Goal: Navigation & Orientation: Find specific page/section

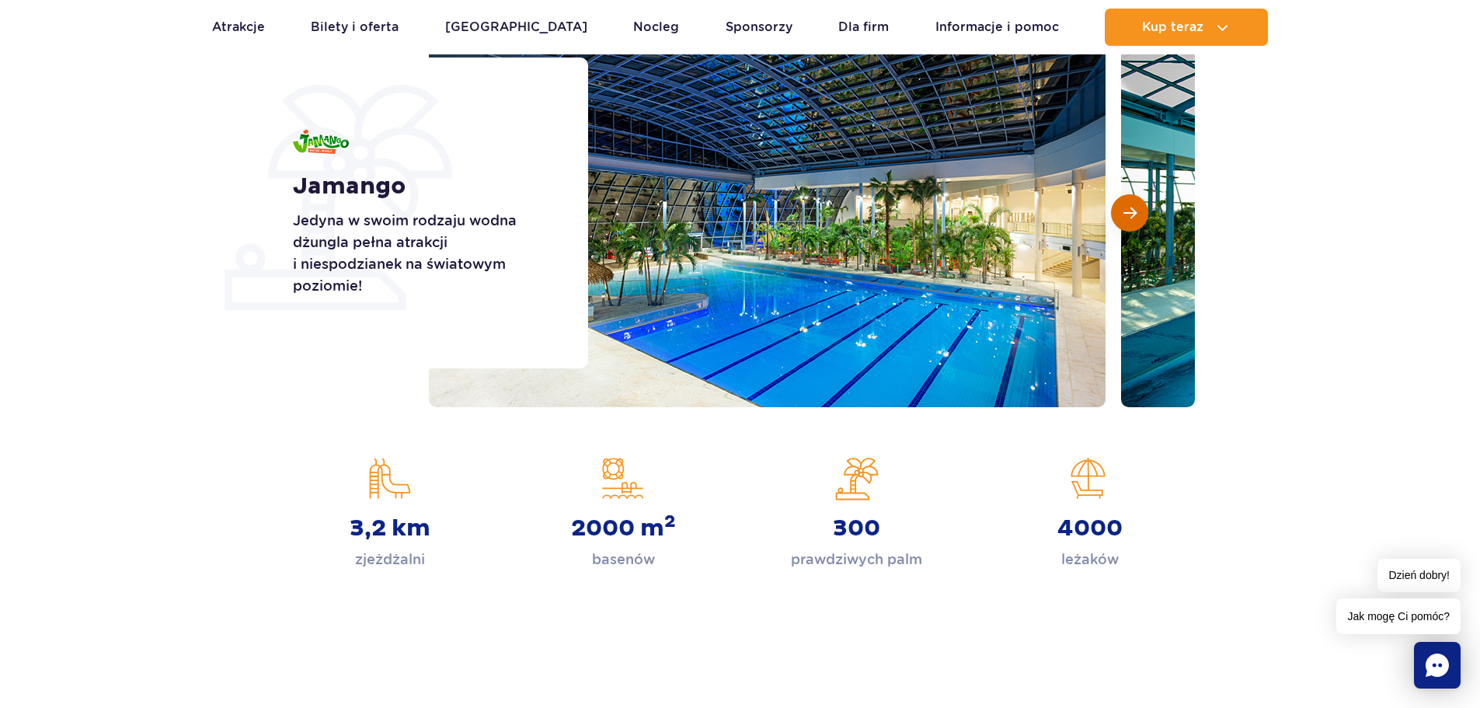
click at [1129, 204] on button "Następny slajd" at bounding box center [1129, 212] width 37 height 37
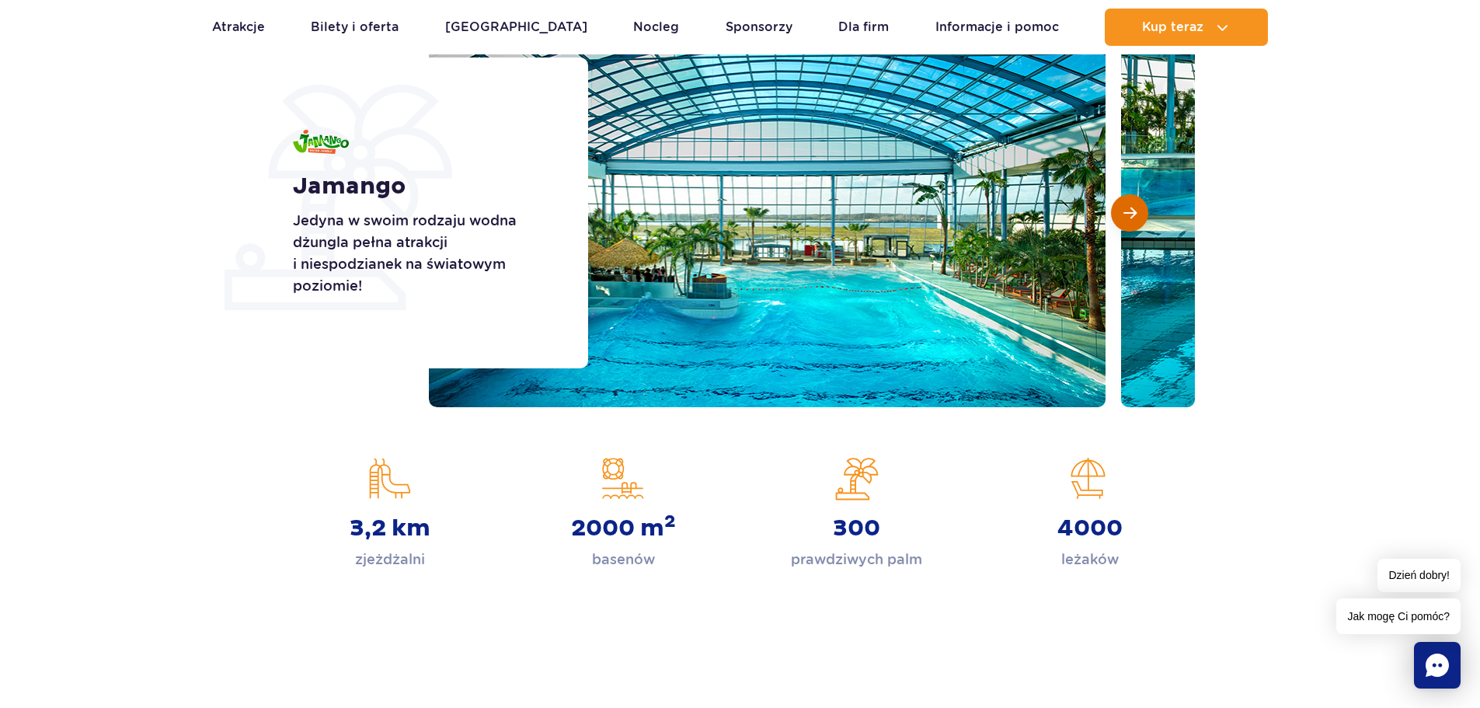
click at [1129, 204] on button "Następny slajd" at bounding box center [1129, 212] width 37 height 37
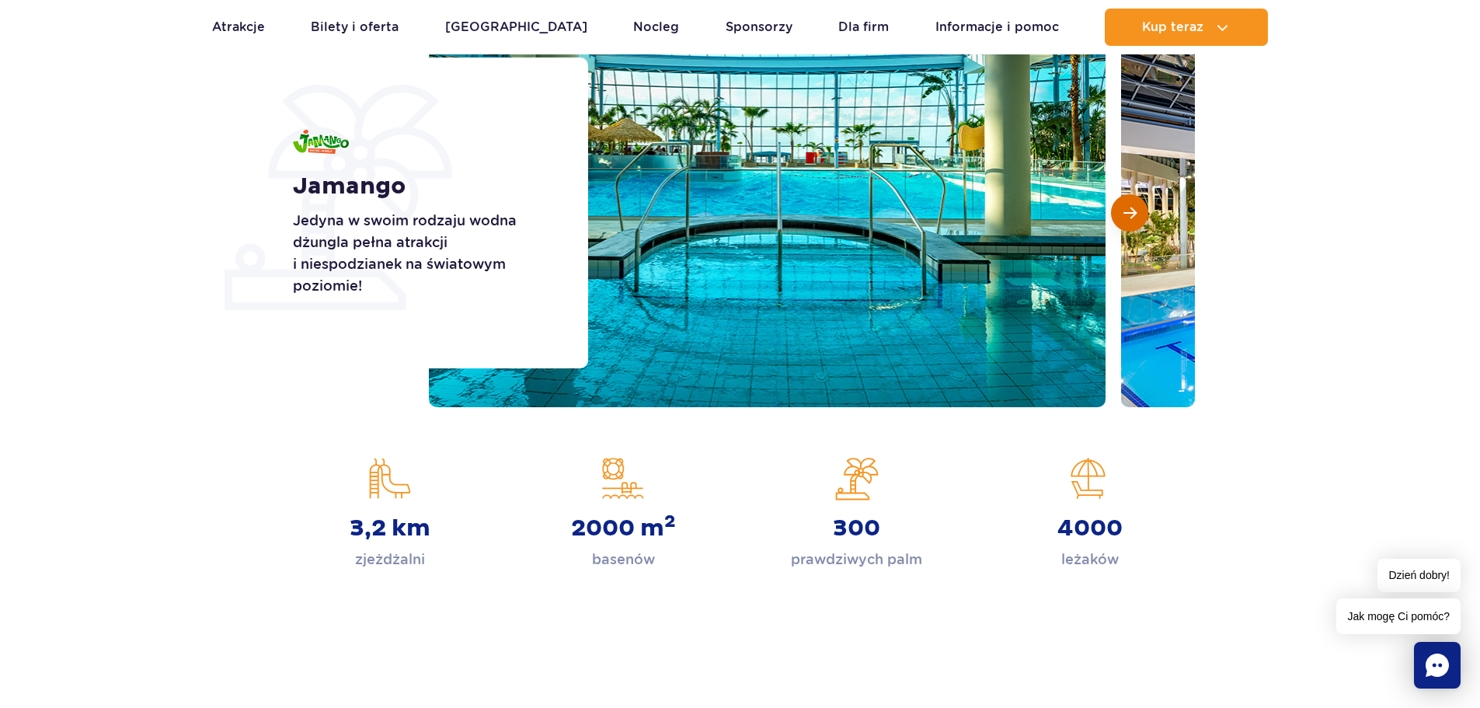
click at [1129, 204] on button "Następny slajd" at bounding box center [1129, 212] width 37 height 37
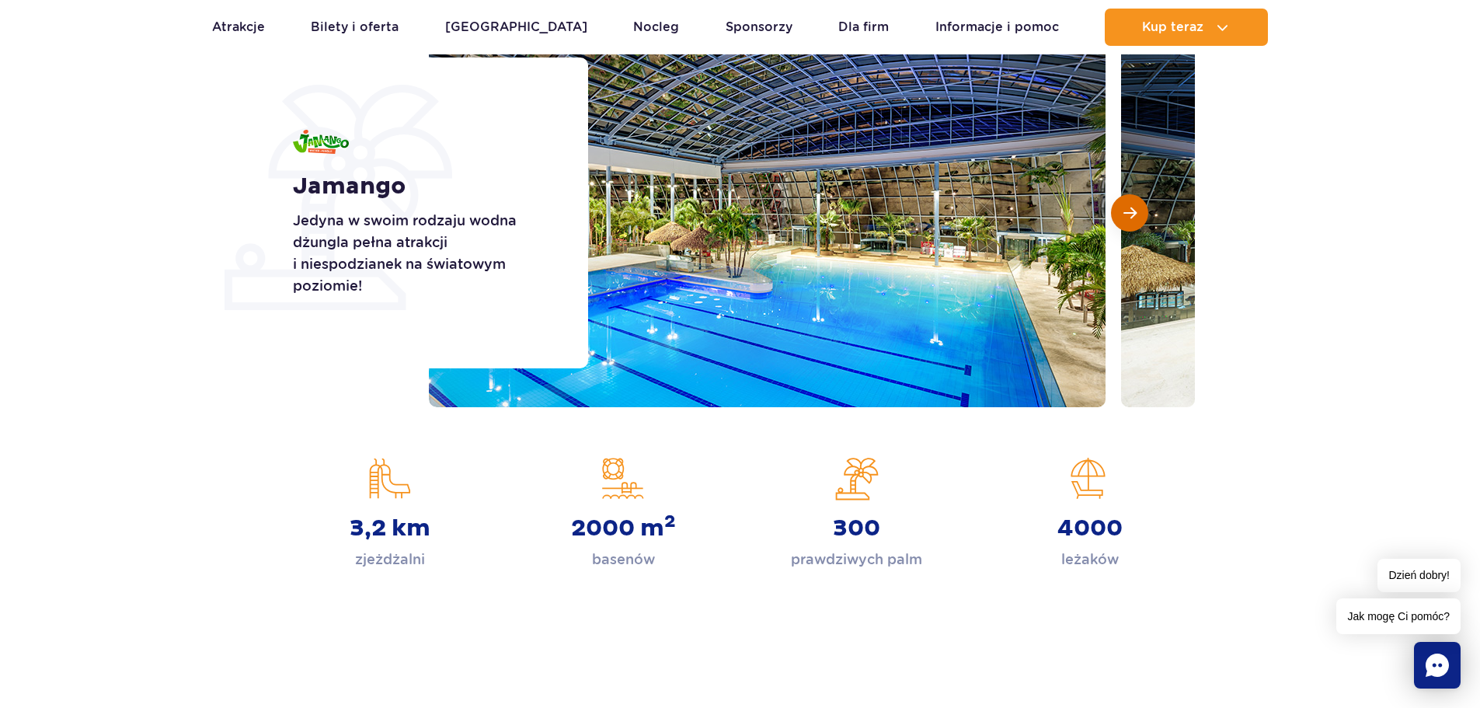
click at [1129, 204] on button "Następny slajd" at bounding box center [1129, 212] width 37 height 37
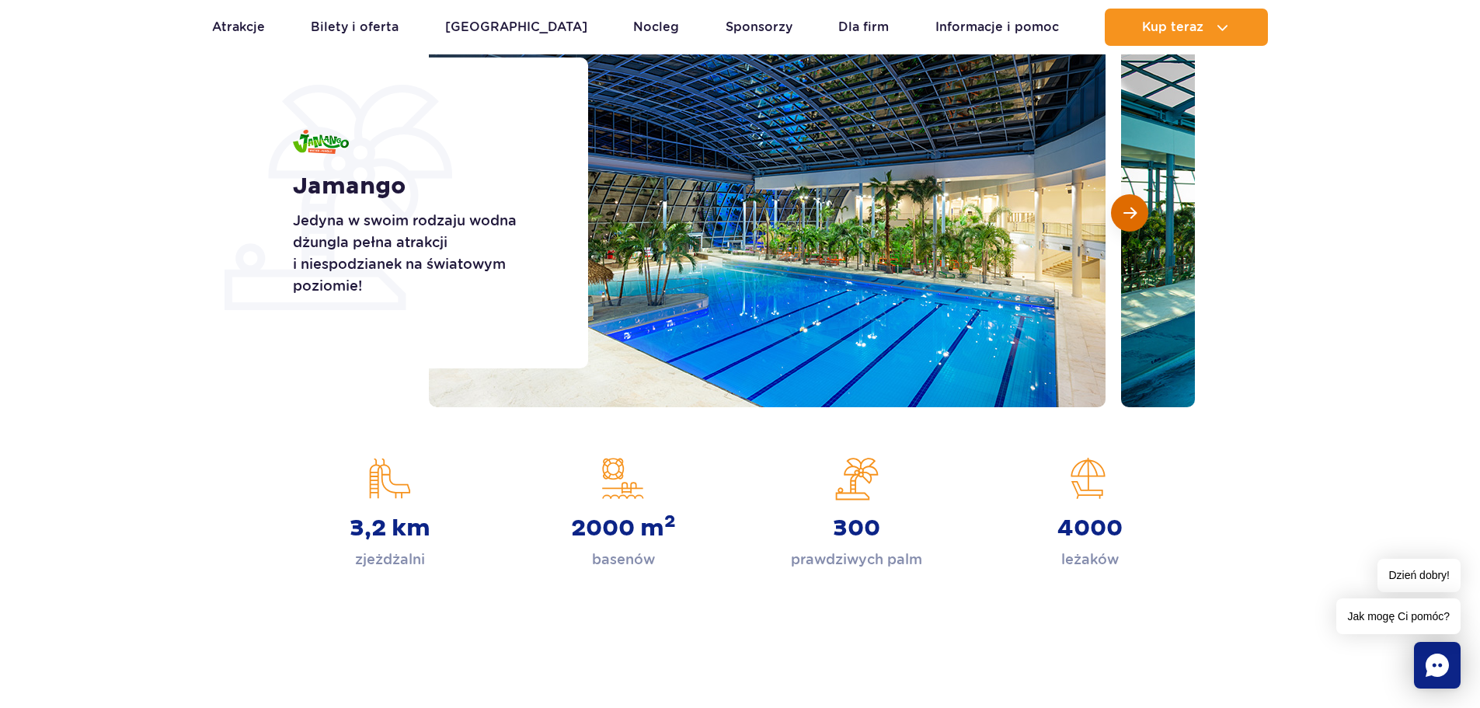
click at [1129, 204] on button "Następny slajd" at bounding box center [1129, 212] width 37 height 37
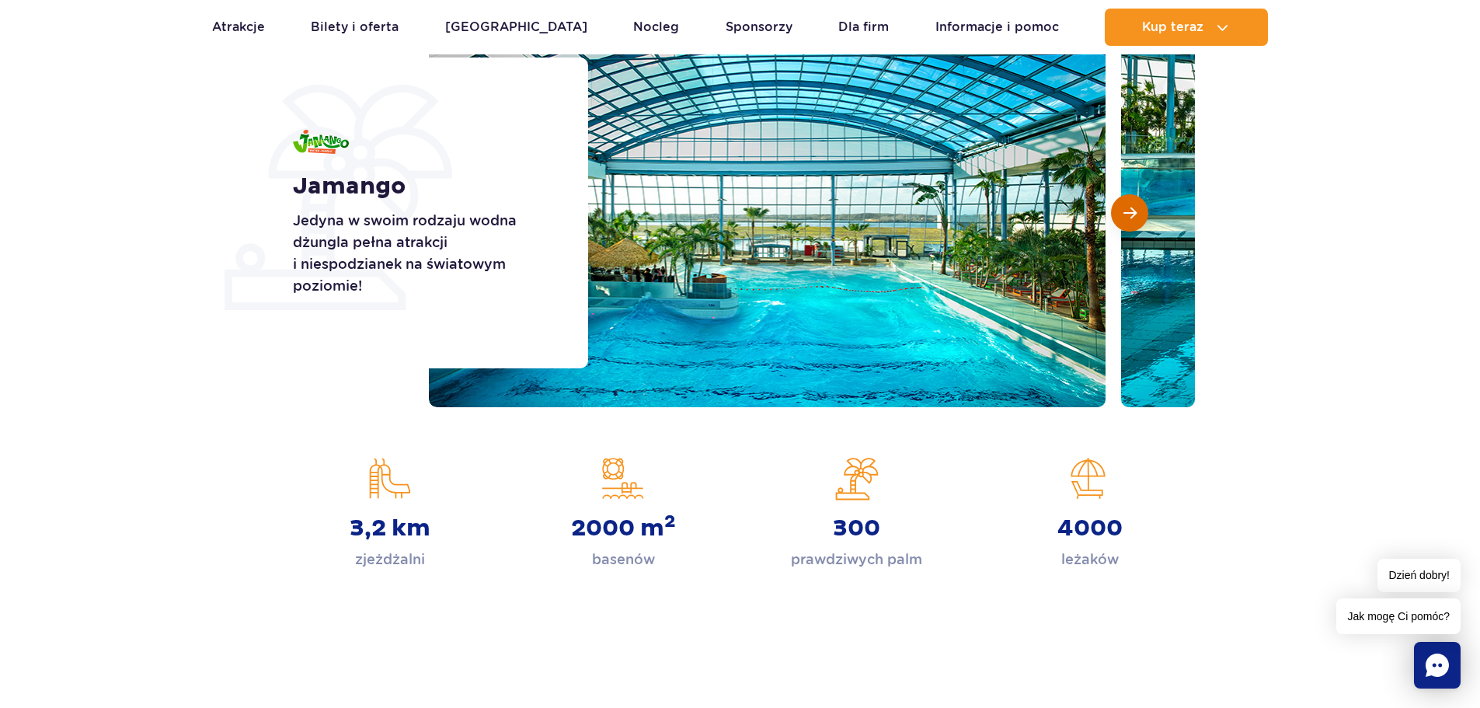
click at [1129, 204] on button "Następny slajd" at bounding box center [1129, 212] width 37 height 37
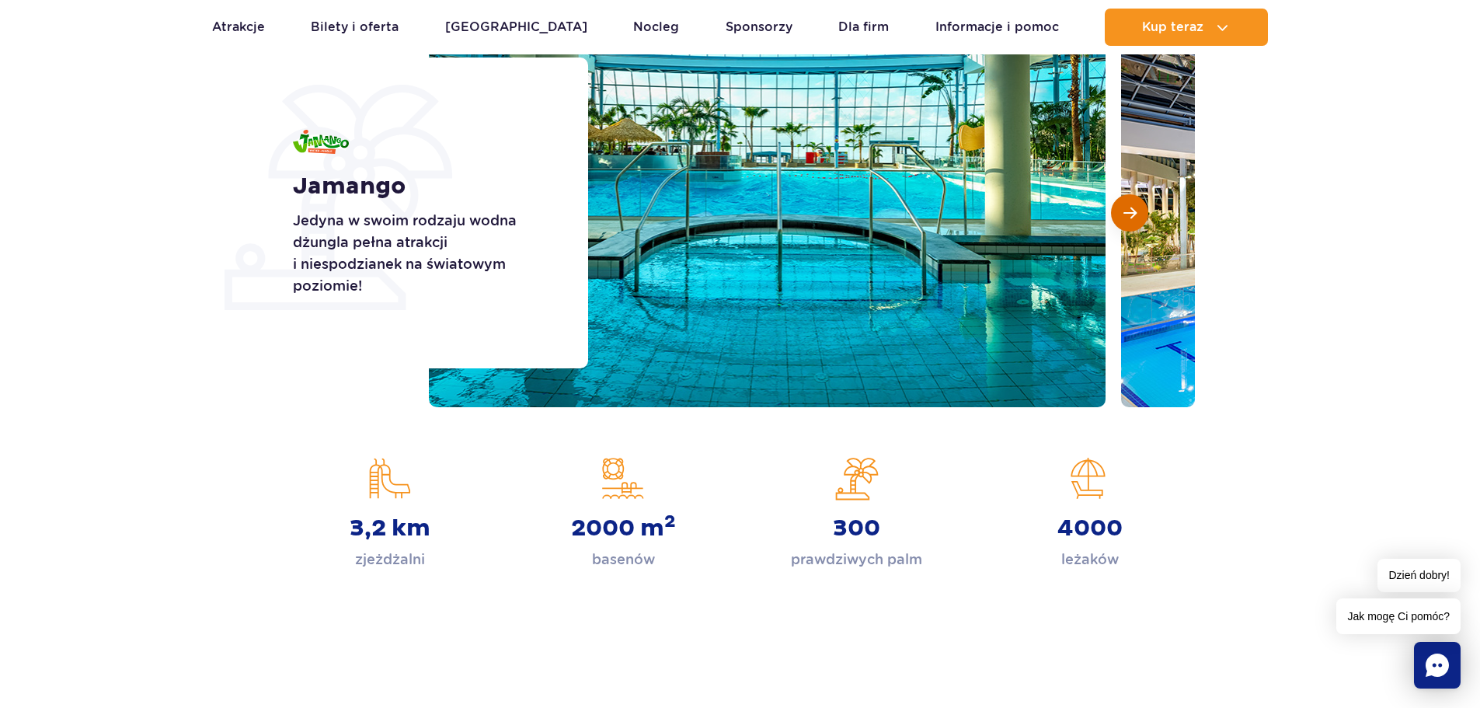
click at [1129, 204] on button "Następny slajd" at bounding box center [1129, 212] width 37 height 37
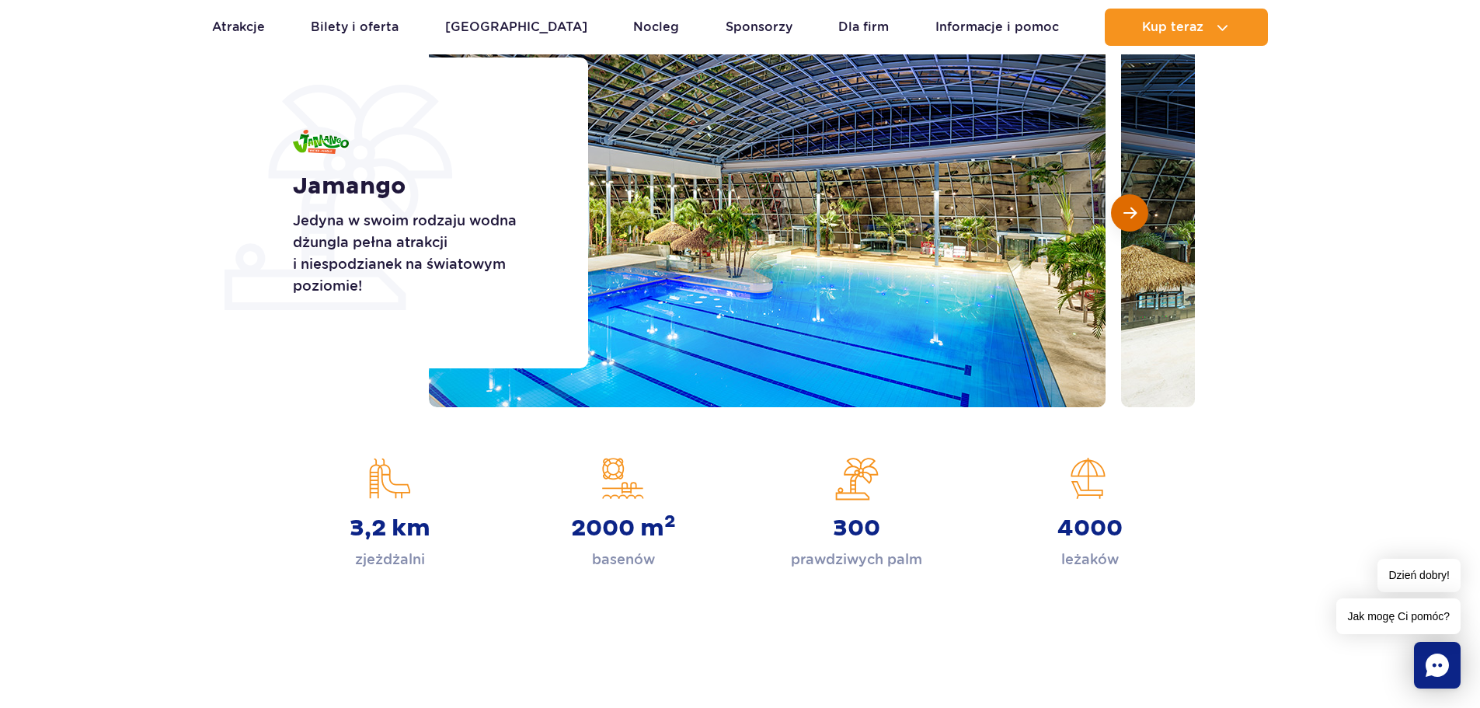
click at [1129, 204] on button "Następny slajd" at bounding box center [1129, 212] width 37 height 37
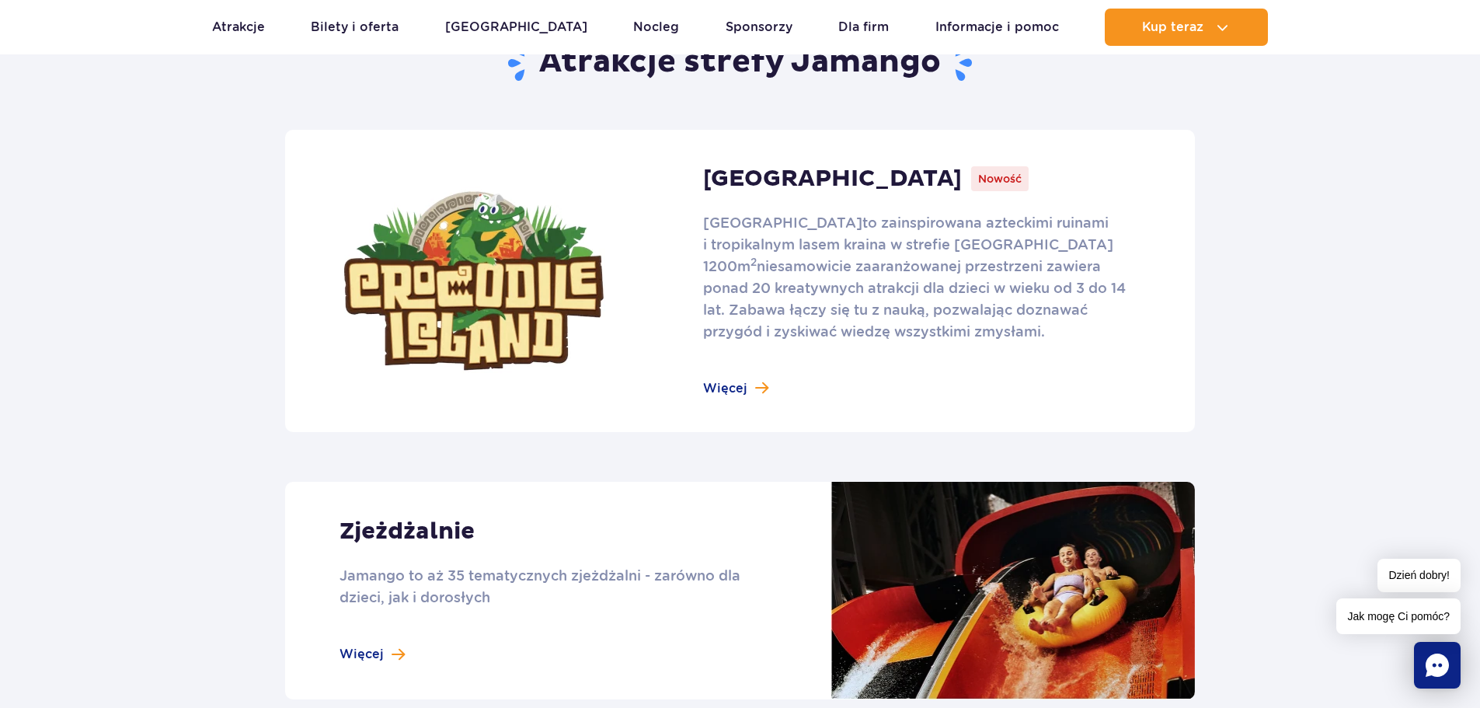
scroll to position [854, 0]
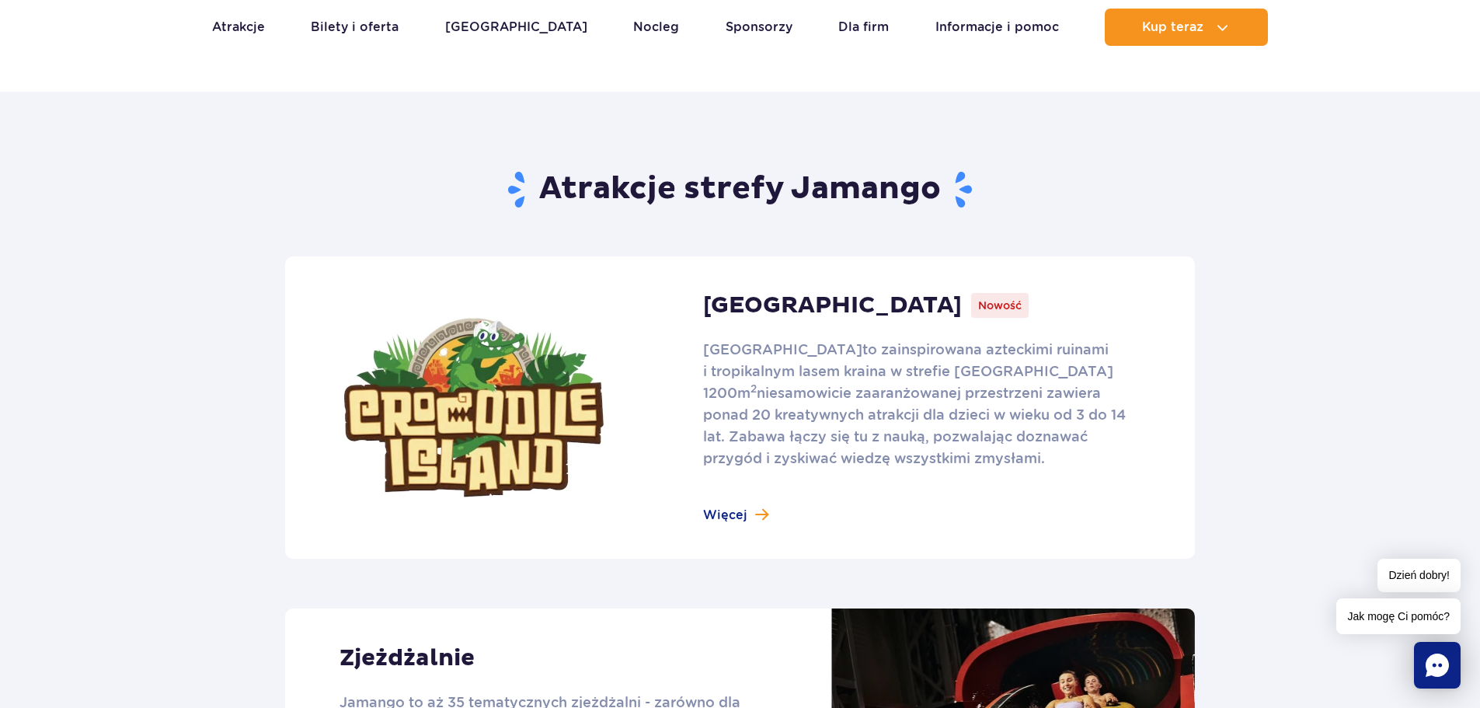
click at [824, 304] on link at bounding box center [740, 407] width 910 height 302
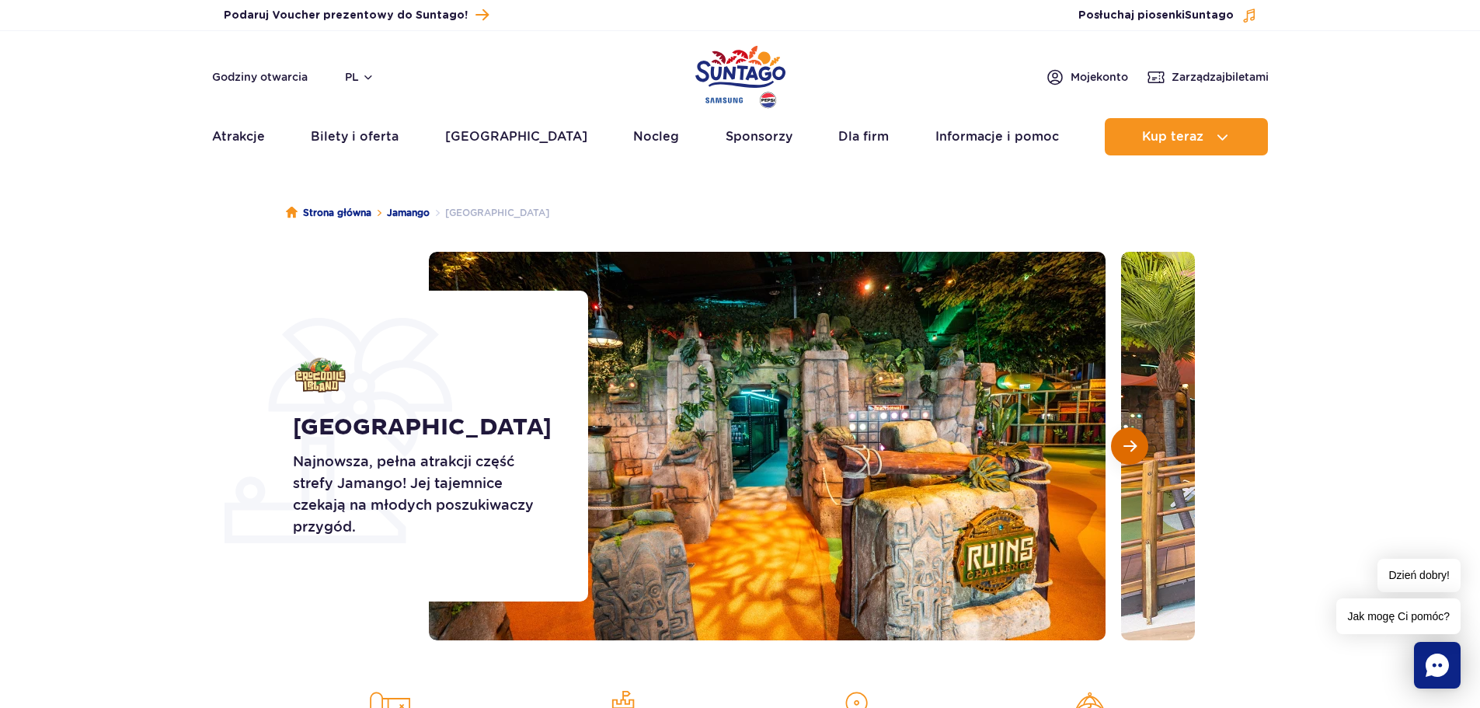
click at [1126, 436] on button "Następny slajd" at bounding box center [1129, 445] width 37 height 37
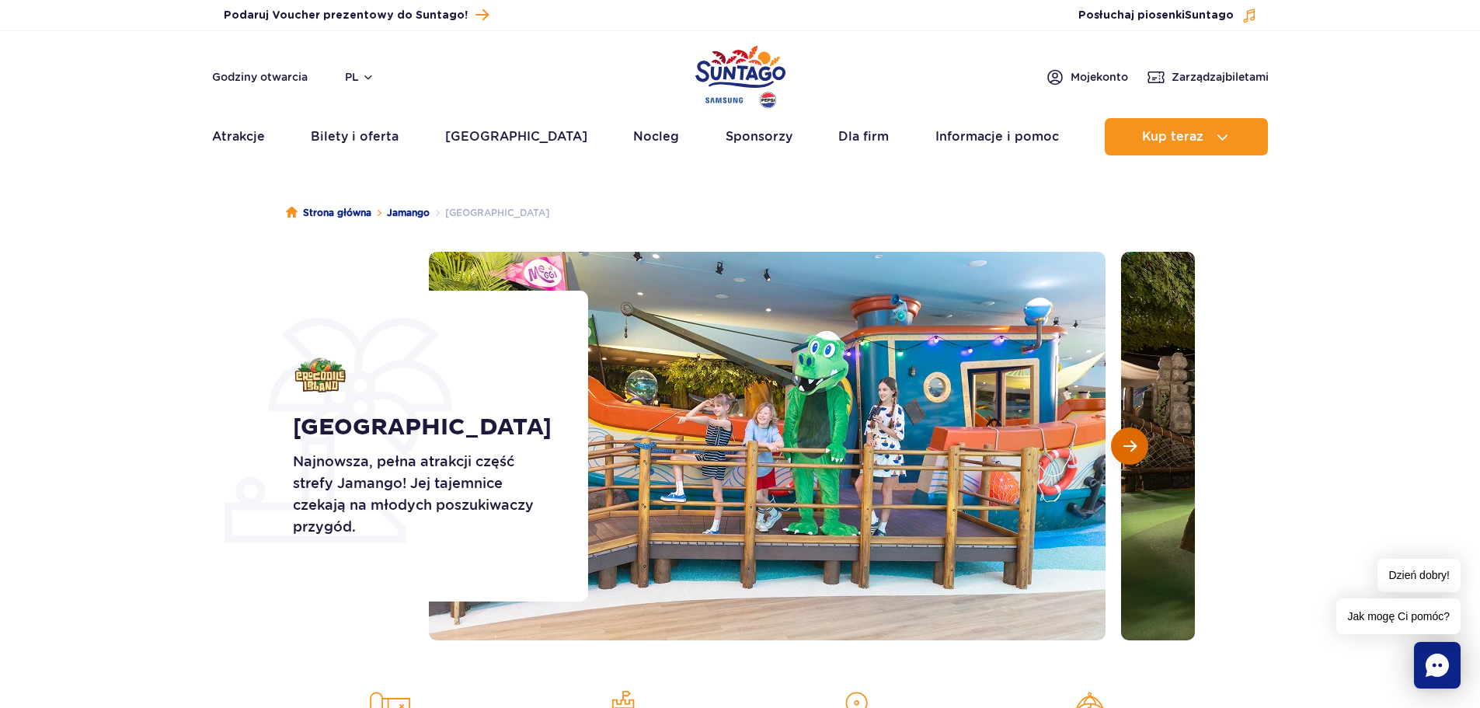
click at [1126, 436] on button "Następny slajd" at bounding box center [1129, 445] width 37 height 37
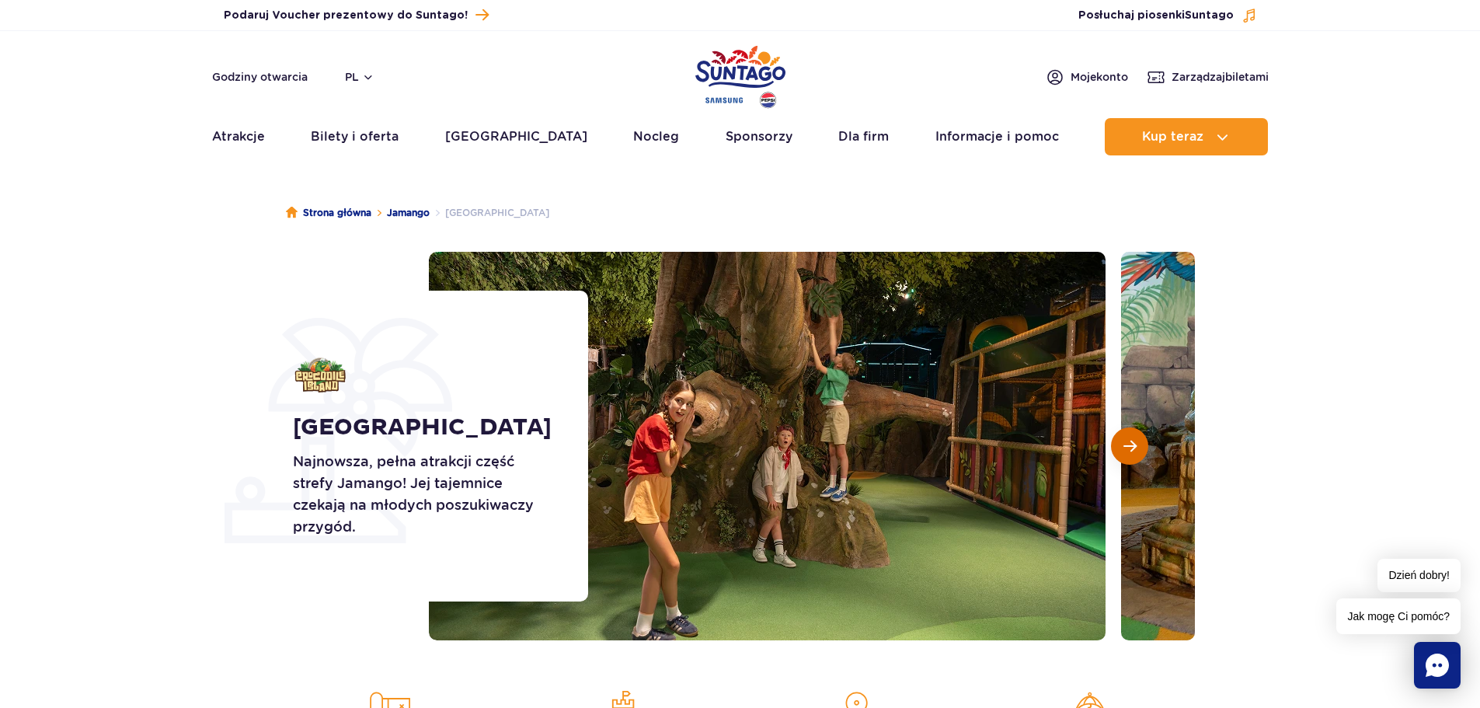
click at [1126, 436] on button "Następny slajd" at bounding box center [1129, 445] width 37 height 37
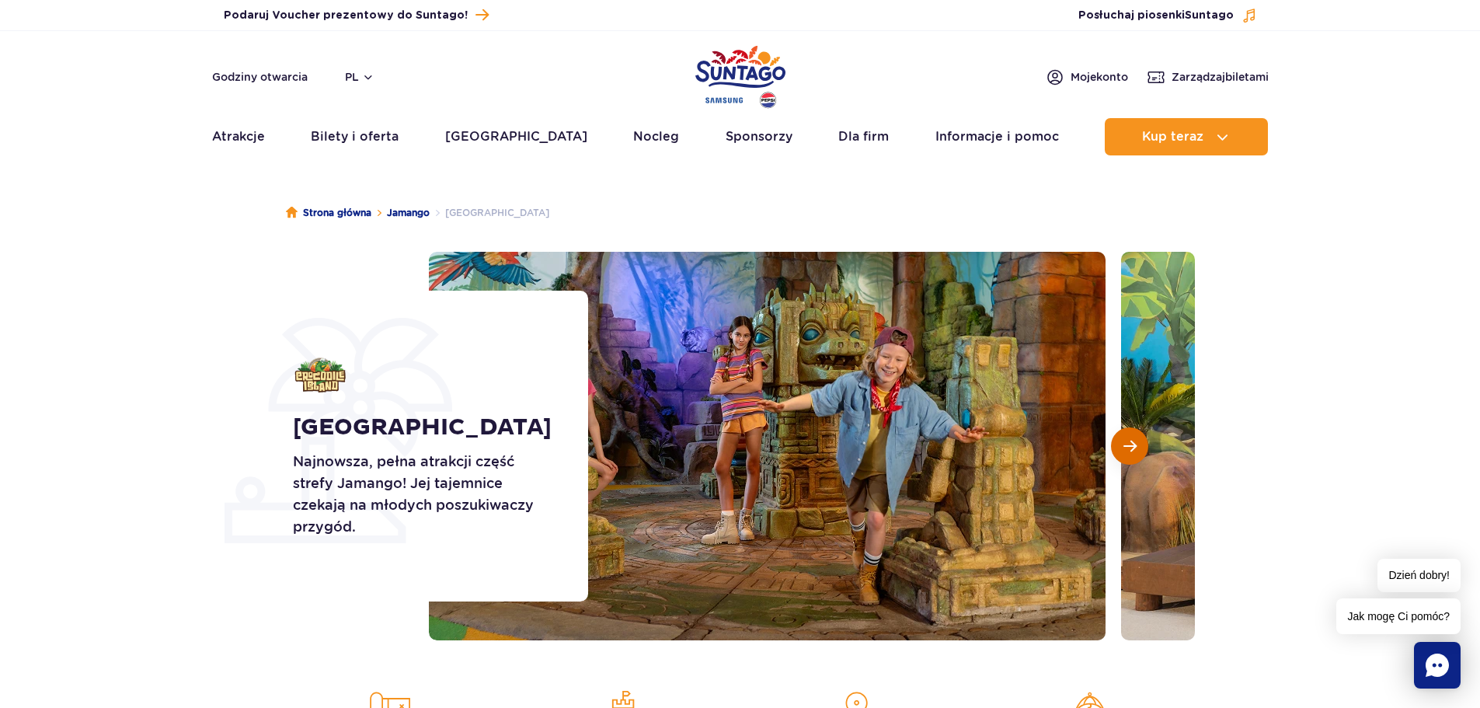
click at [1126, 436] on button "Następny slajd" at bounding box center [1129, 445] width 37 height 37
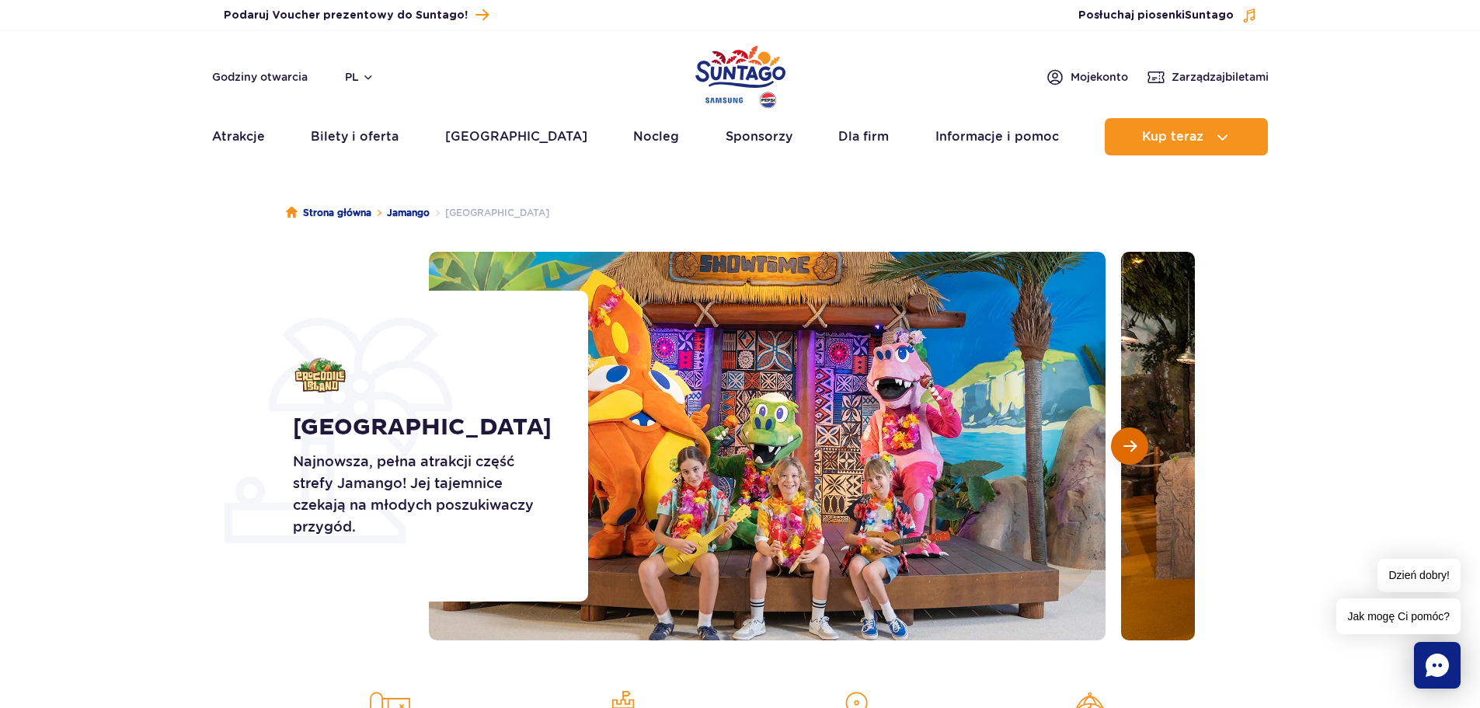
click at [1126, 436] on button "Następny slajd" at bounding box center [1129, 445] width 37 height 37
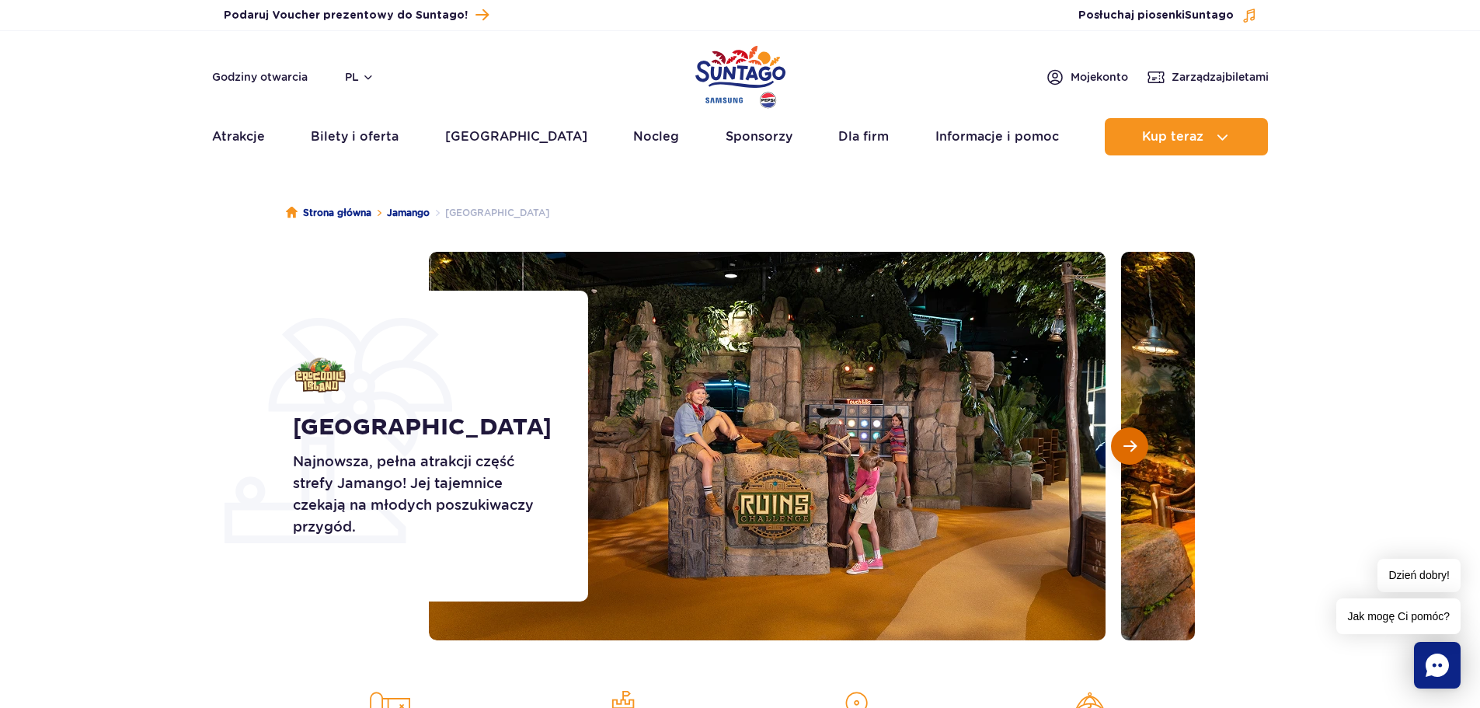
click at [1126, 436] on button "Następny slajd" at bounding box center [1129, 445] width 37 height 37
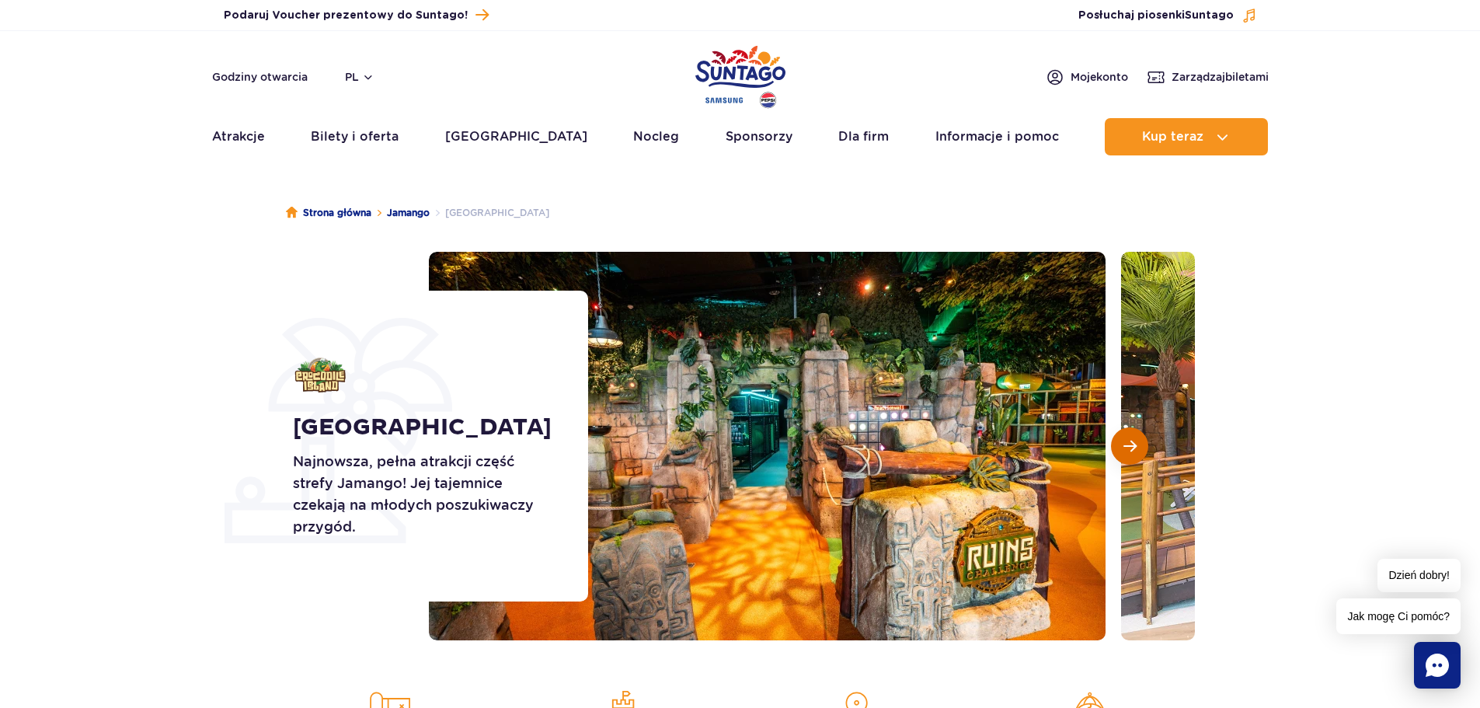
click at [1126, 436] on button "Następny slajd" at bounding box center [1129, 445] width 37 height 37
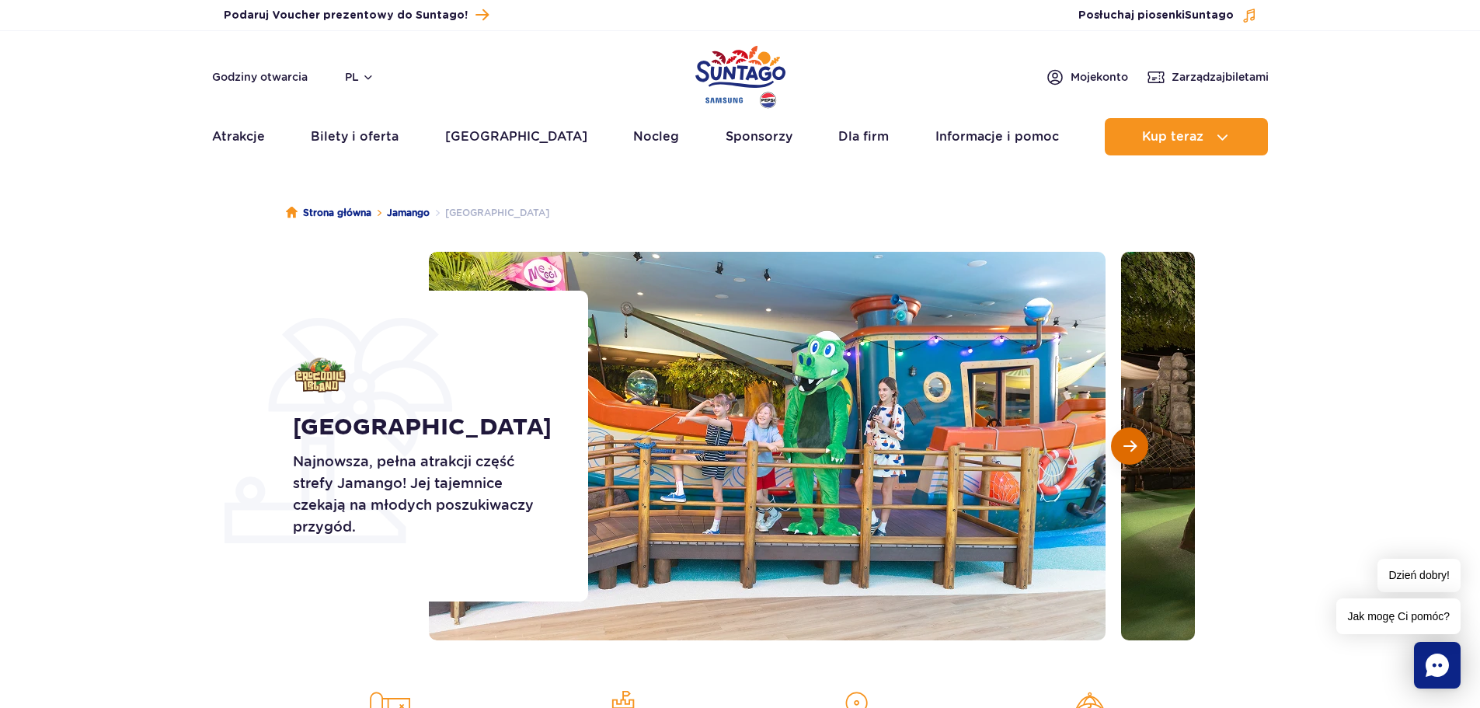
click at [1126, 436] on button "Następny slajd" at bounding box center [1129, 445] width 37 height 37
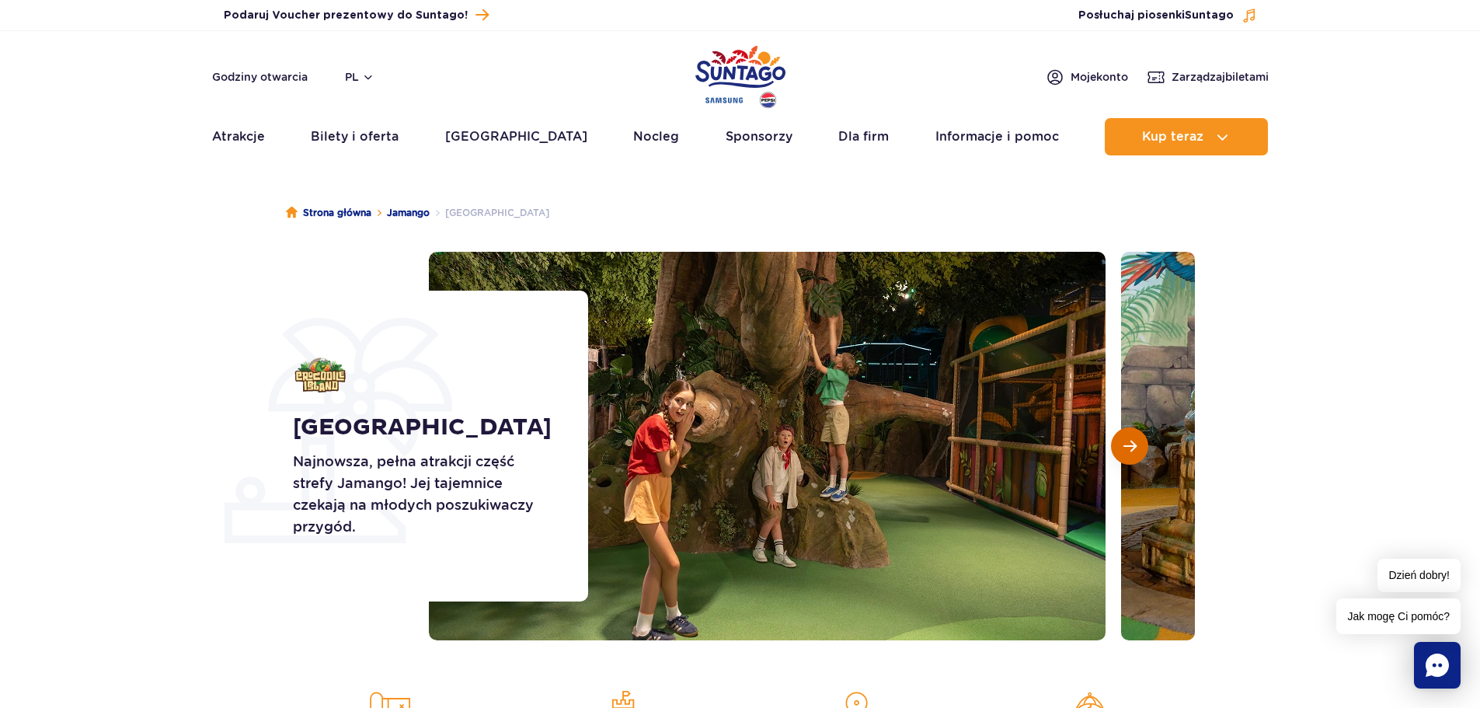
click at [1126, 436] on button "Następny slajd" at bounding box center [1129, 445] width 37 height 37
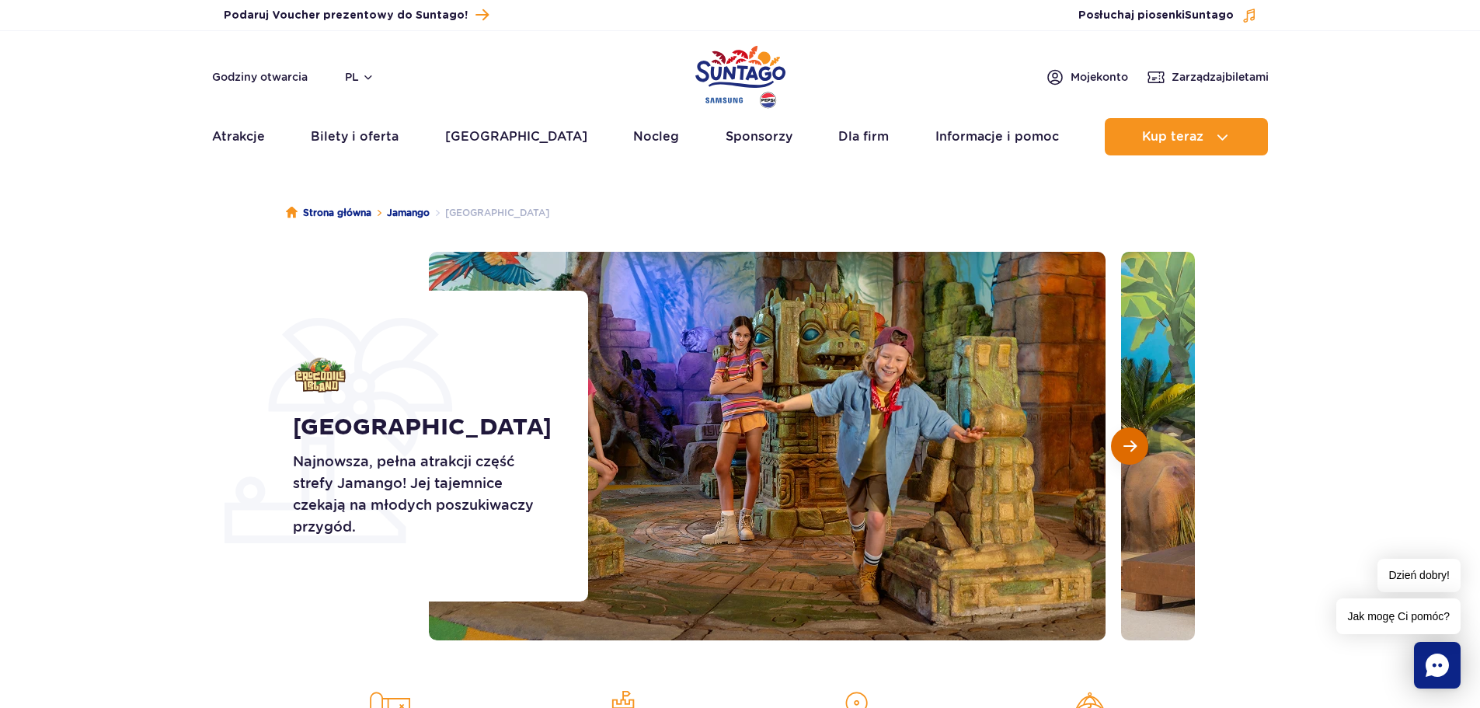
click at [1126, 436] on button "Następny slajd" at bounding box center [1129, 445] width 37 height 37
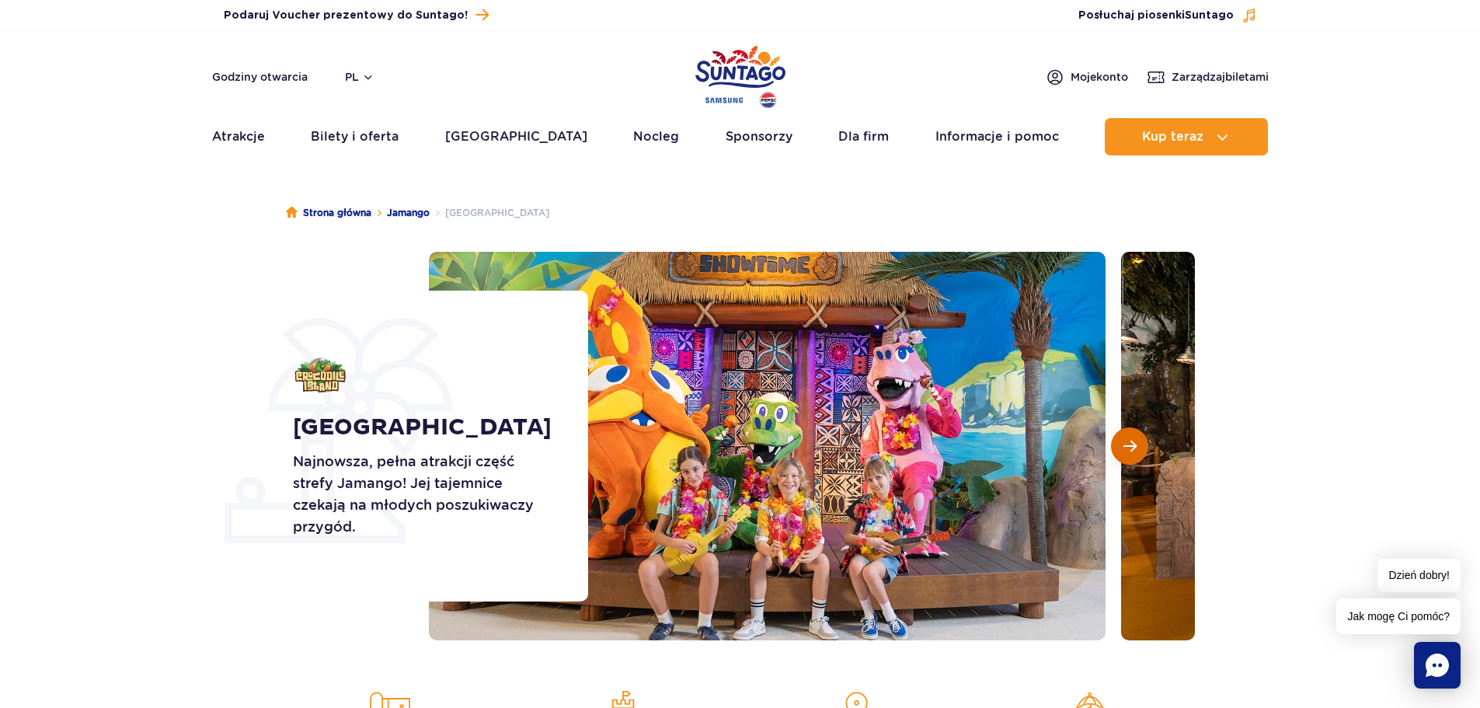
click at [1126, 436] on button "Następny slajd" at bounding box center [1129, 445] width 37 height 37
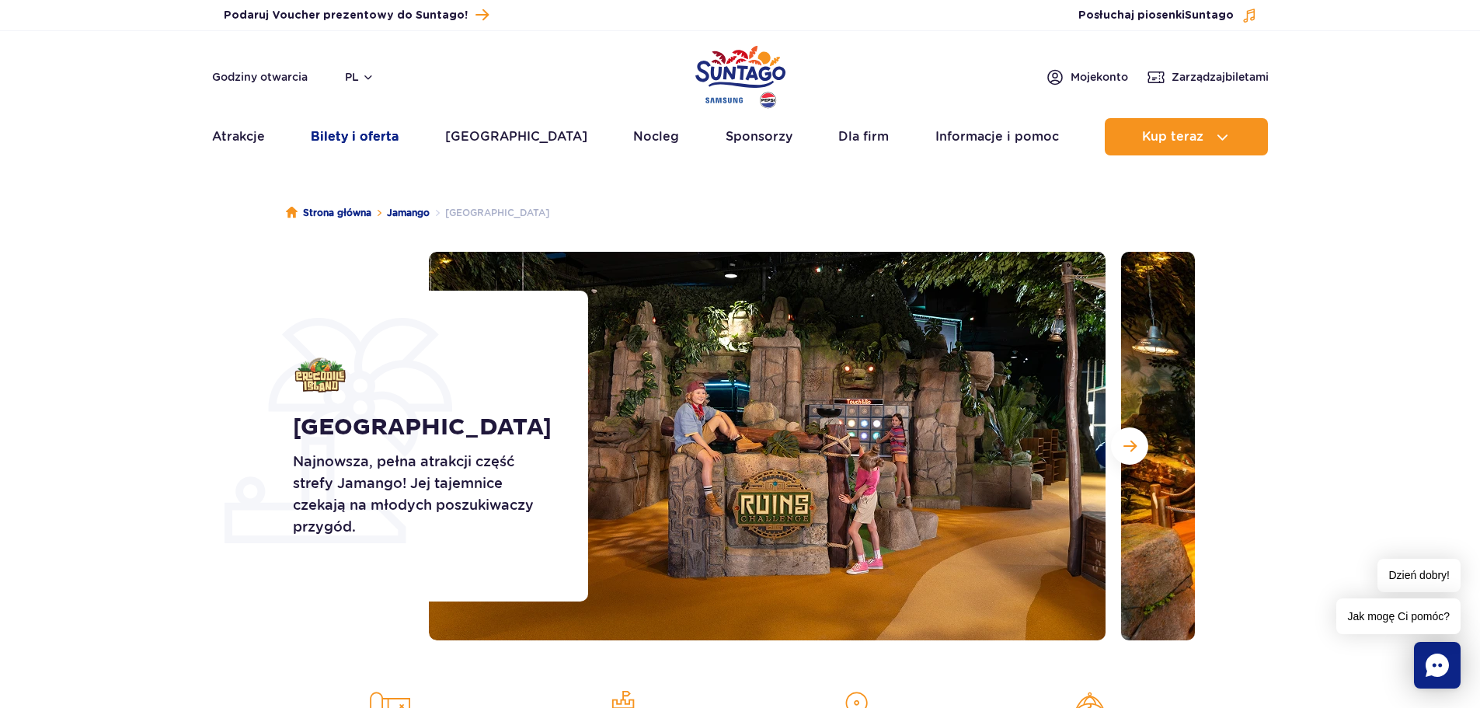
click at [368, 129] on link "Bilety i oferta" at bounding box center [355, 136] width 88 height 37
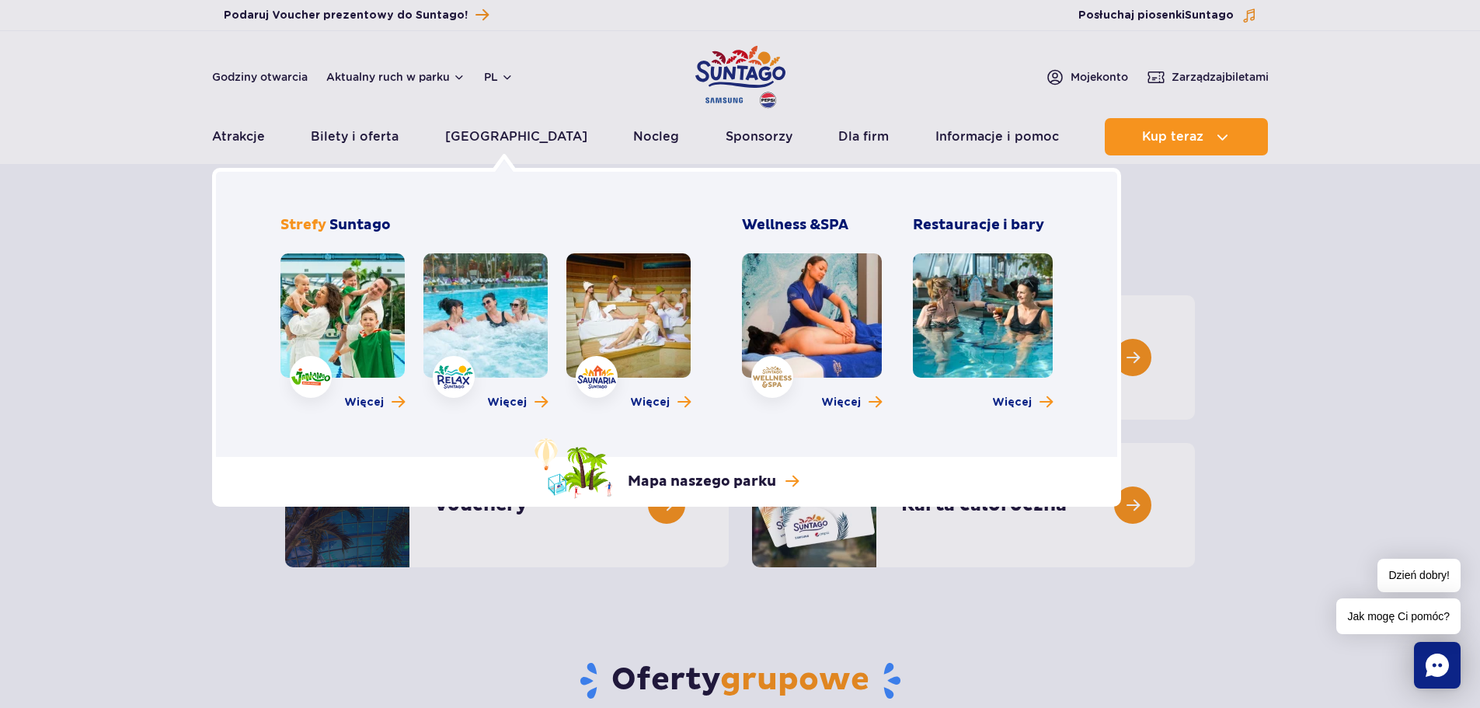
click at [363, 315] on link at bounding box center [342, 315] width 124 height 124
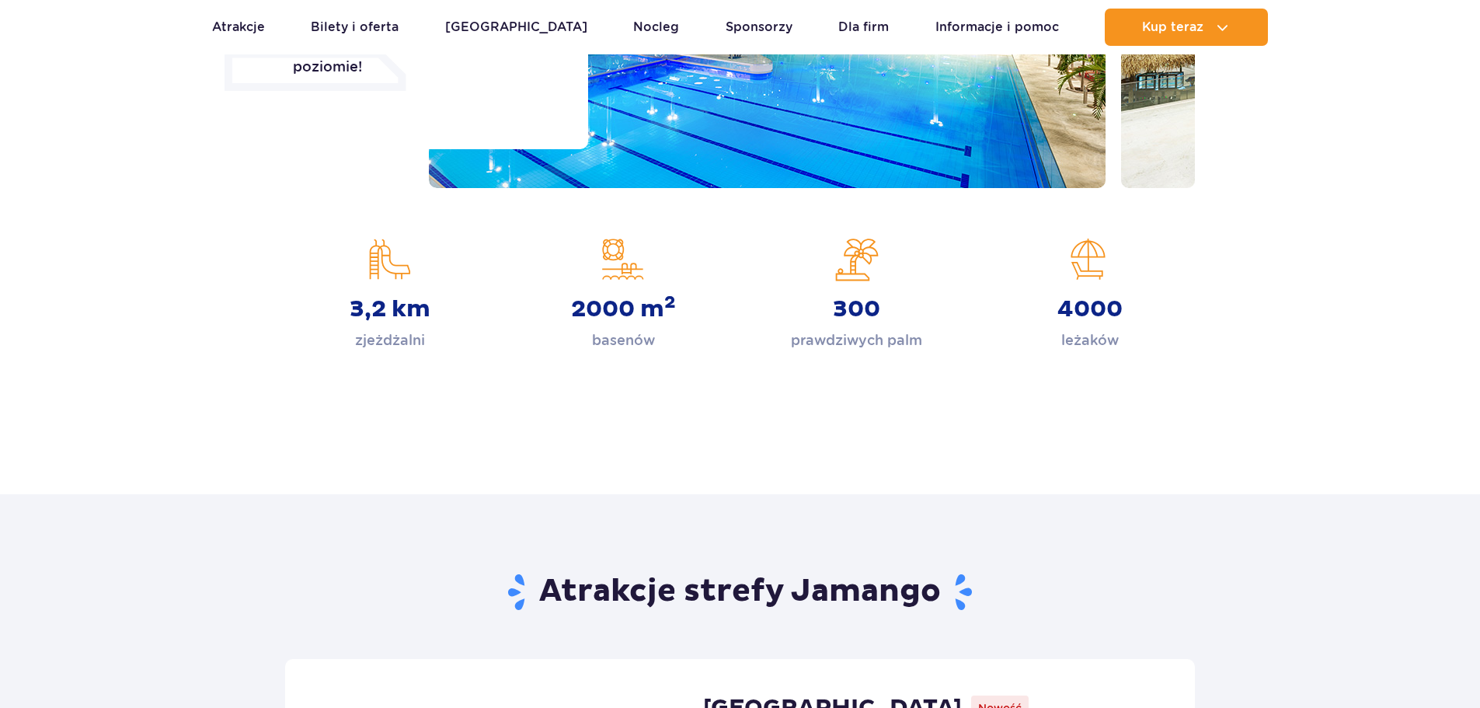
scroll to position [155, 0]
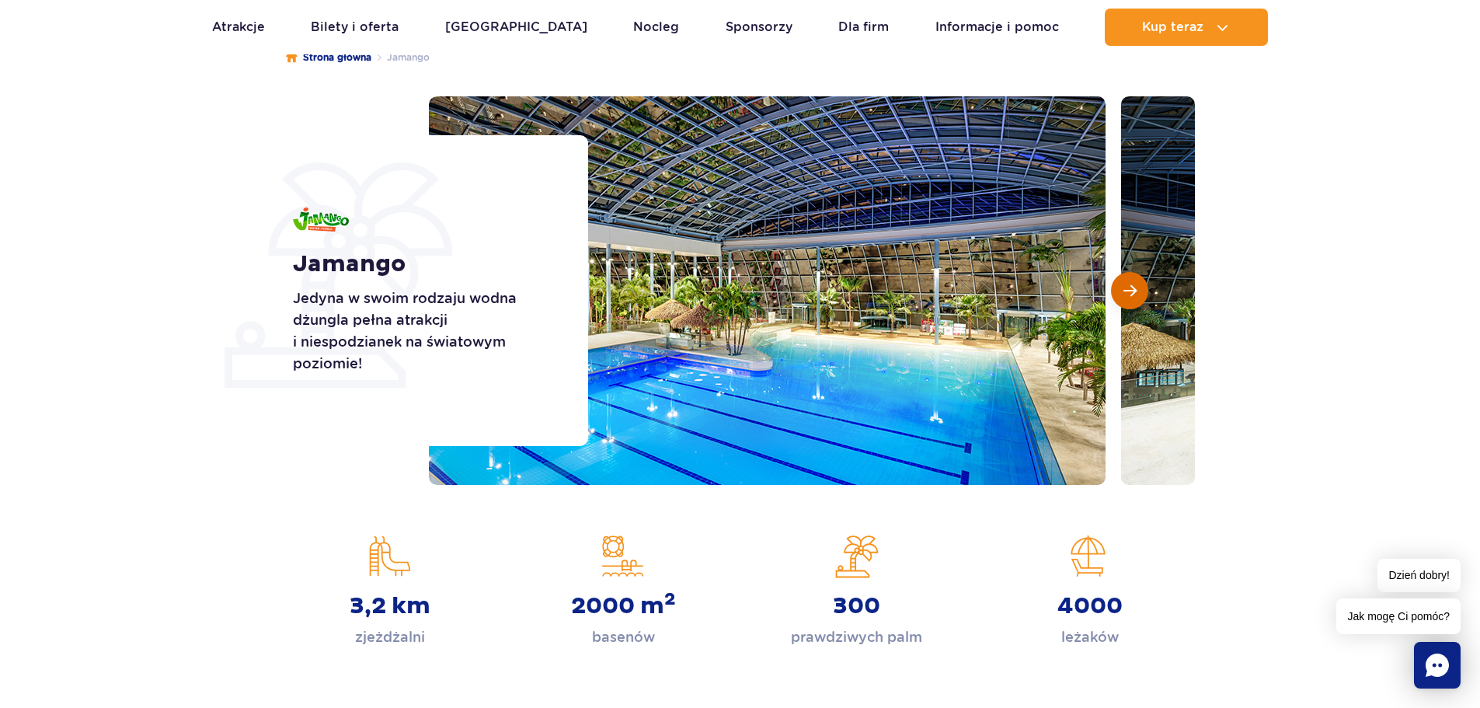
click at [1140, 286] on button "Następny slajd" at bounding box center [1129, 290] width 37 height 37
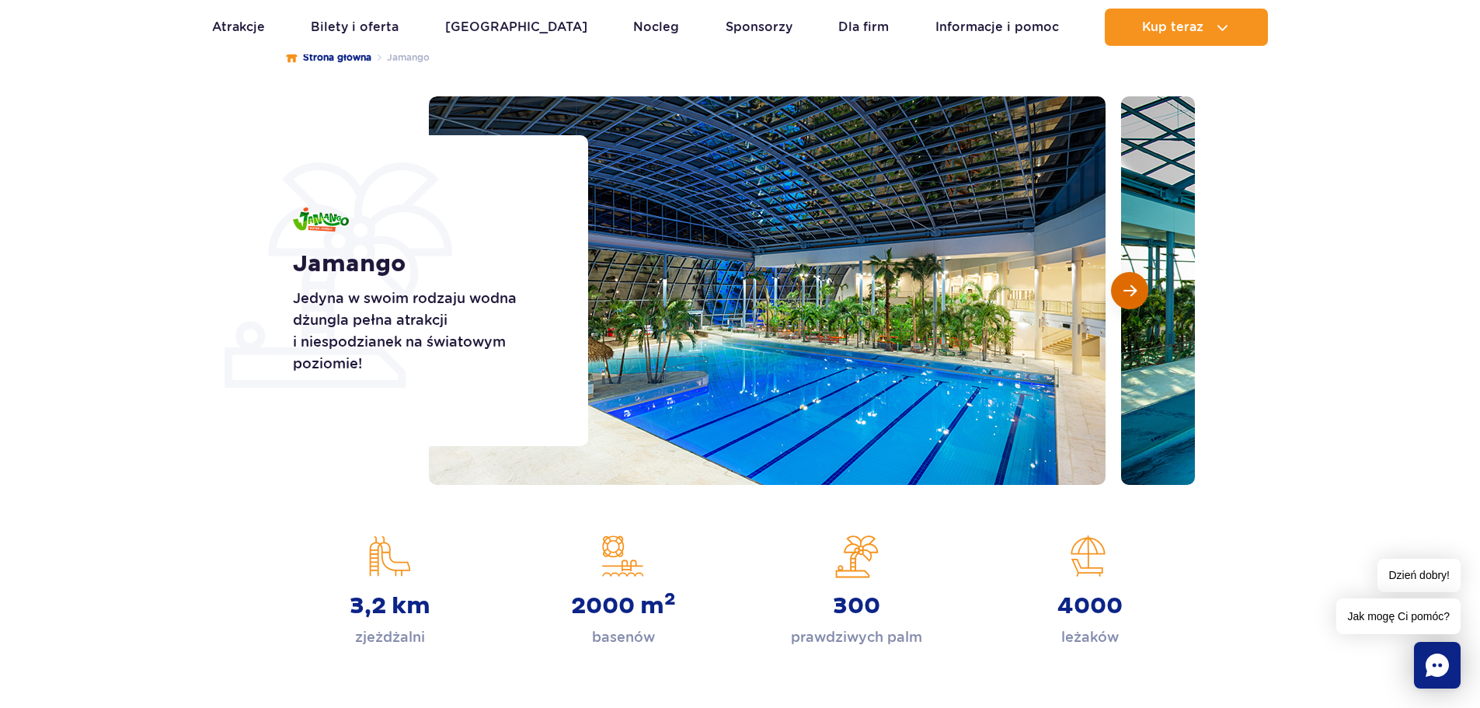
click at [1139, 286] on button "Następny slajd" at bounding box center [1129, 290] width 37 height 37
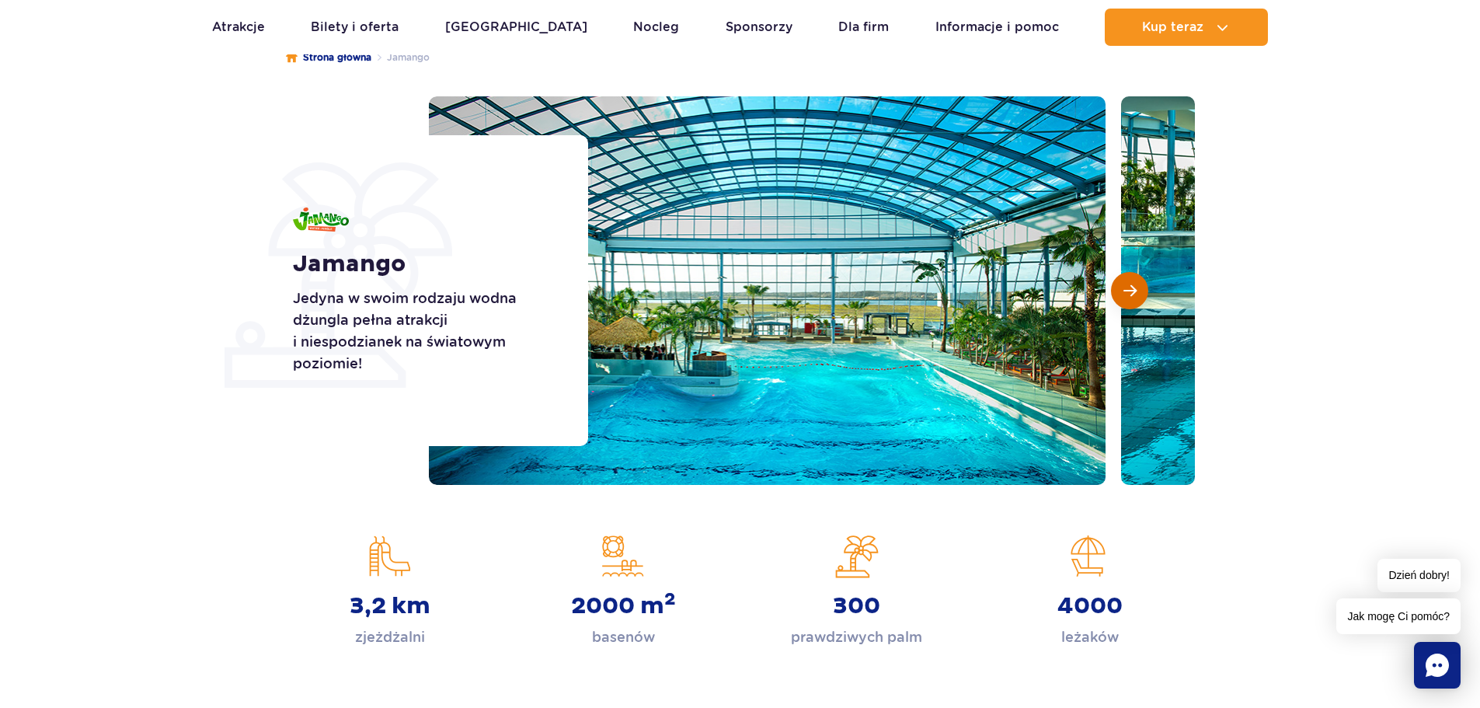
click at [1139, 286] on button "Następny slajd" at bounding box center [1129, 290] width 37 height 37
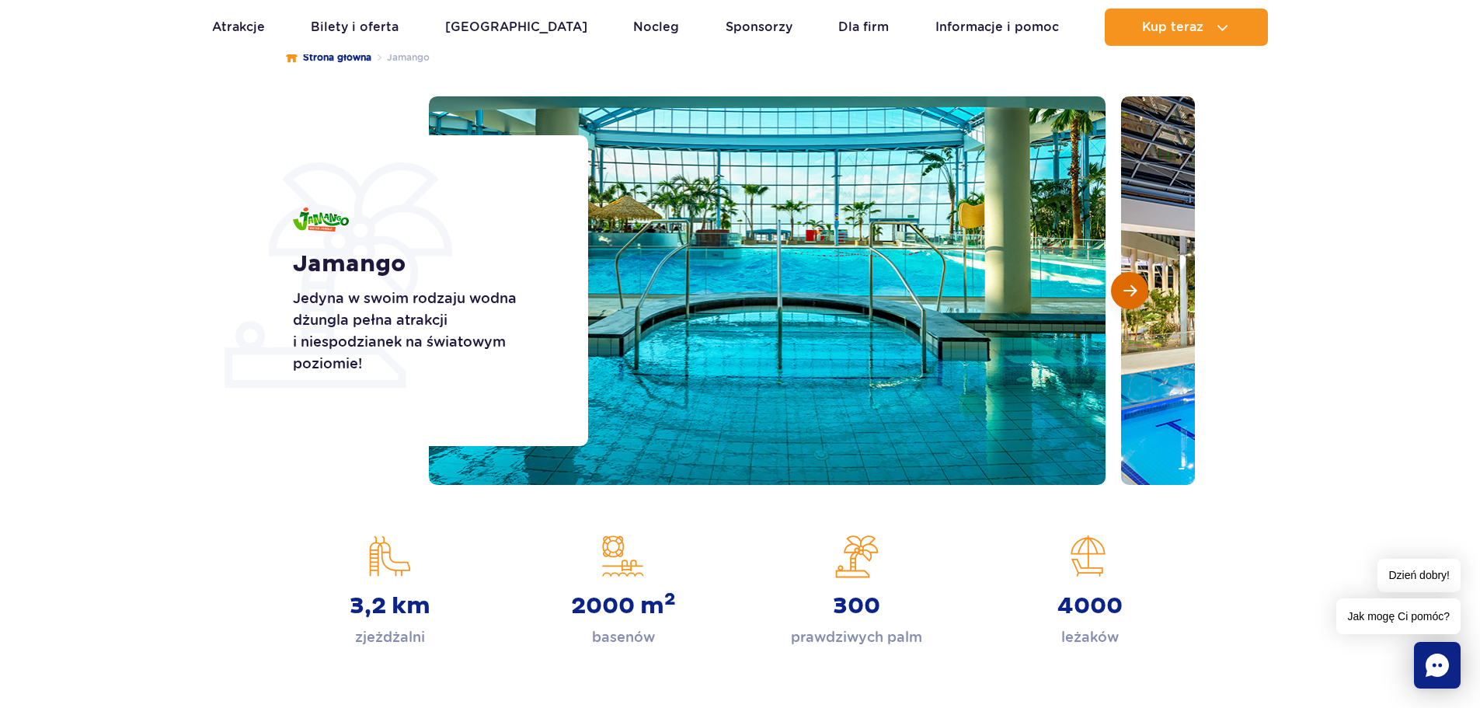
click at [1139, 286] on button "Następny slajd" at bounding box center [1129, 290] width 37 height 37
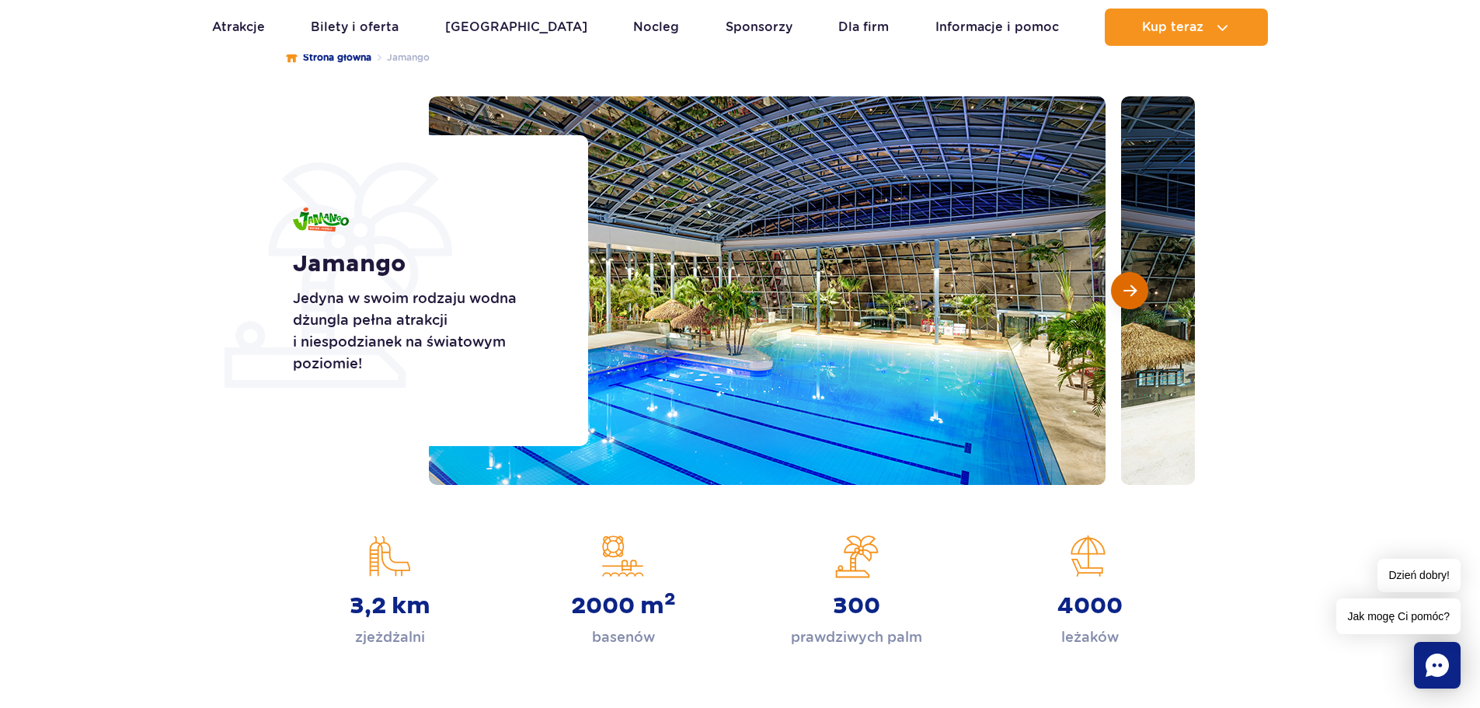
click at [1139, 286] on button "Następny slajd" at bounding box center [1129, 290] width 37 height 37
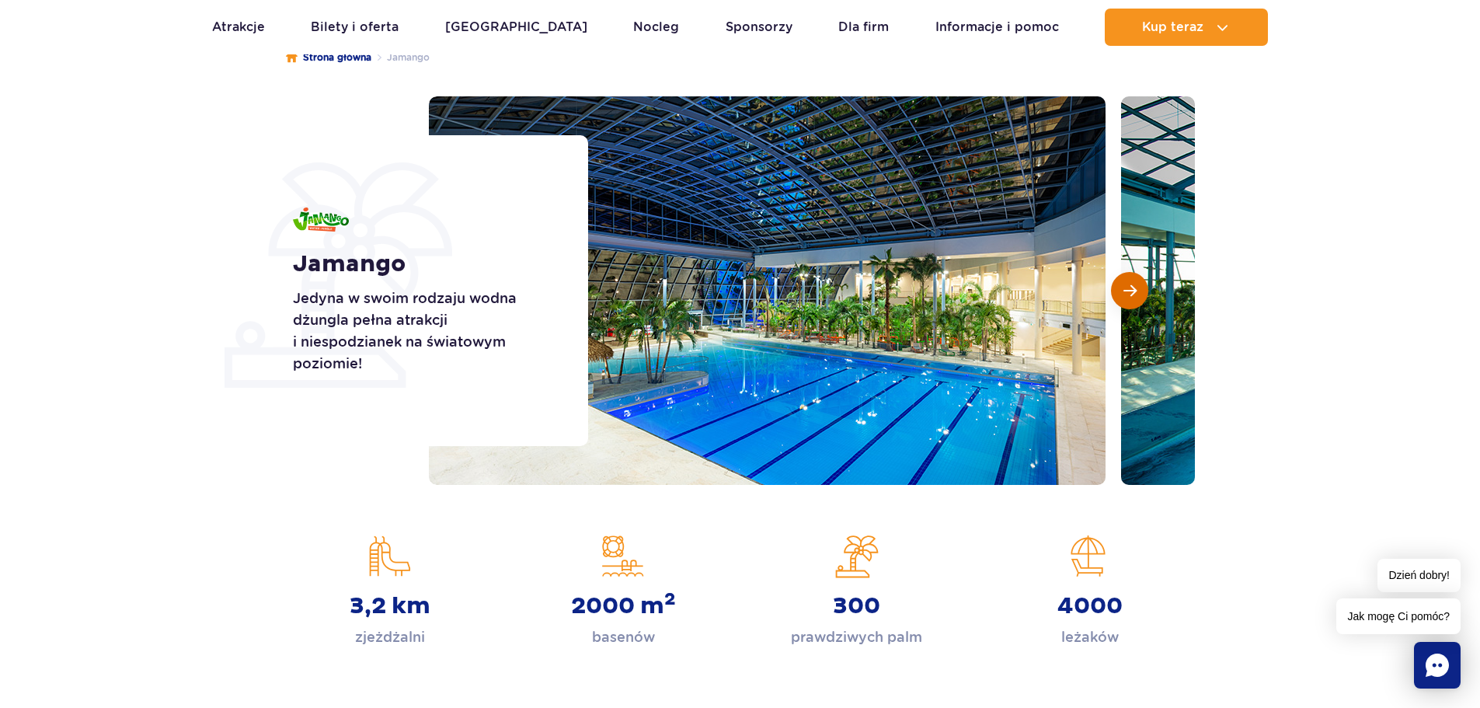
click at [1139, 286] on button "Następny slajd" at bounding box center [1129, 290] width 37 height 37
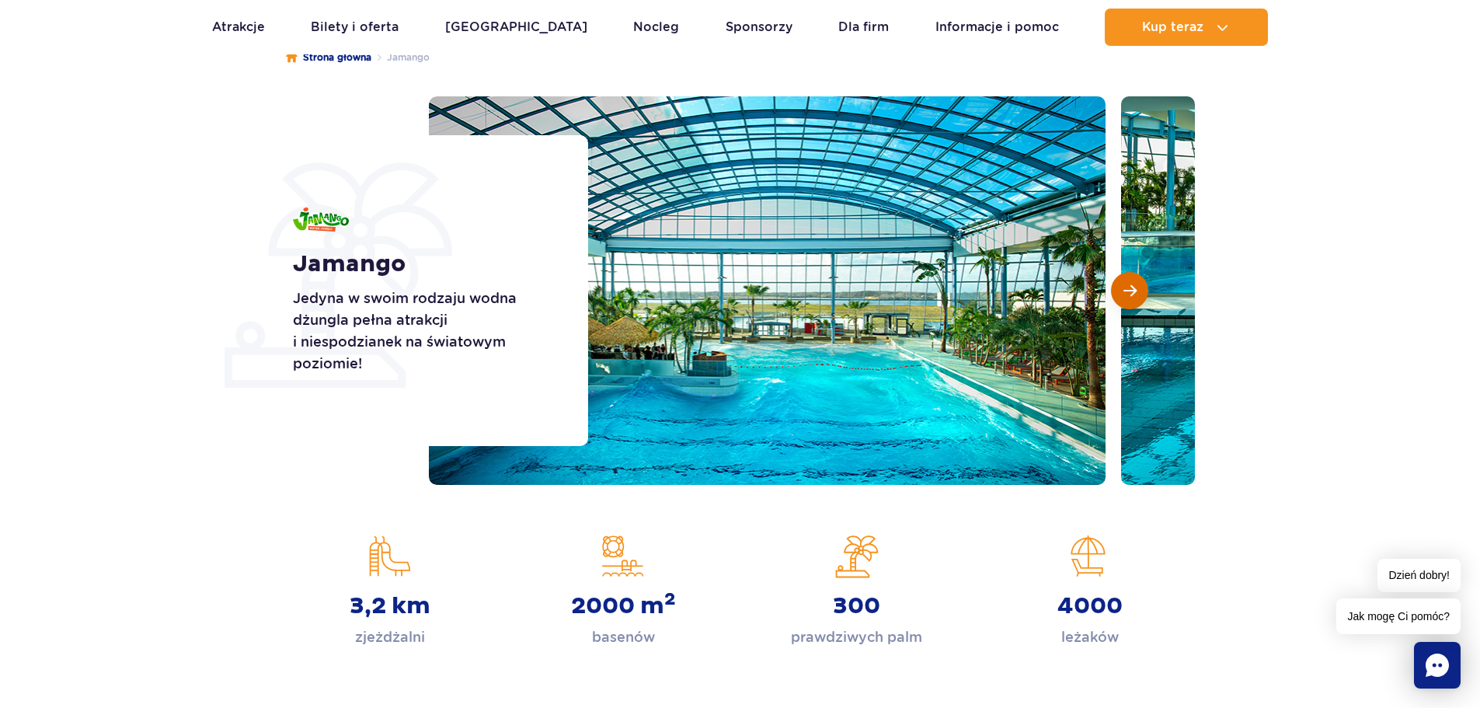
click at [1139, 286] on button "Następny slajd" at bounding box center [1129, 290] width 37 height 37
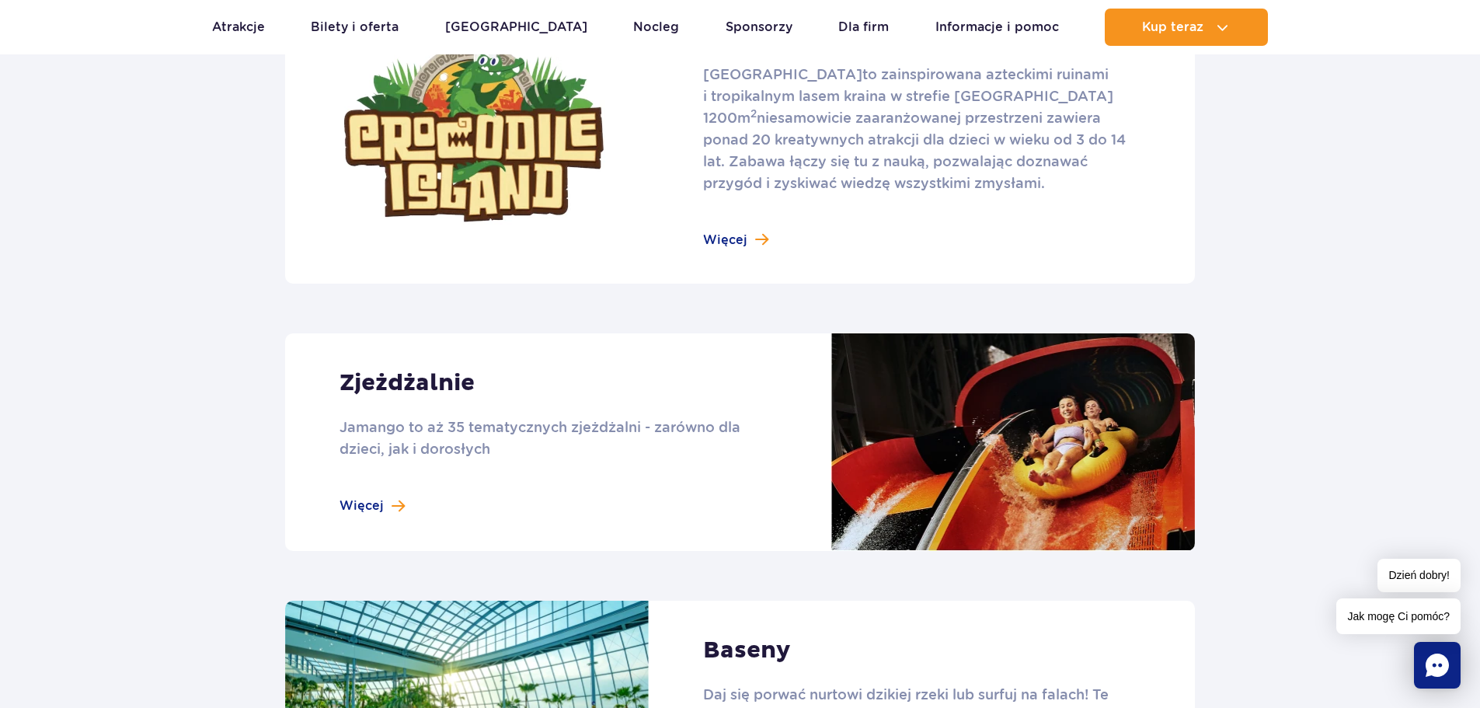
scroll to position [1087, 0]
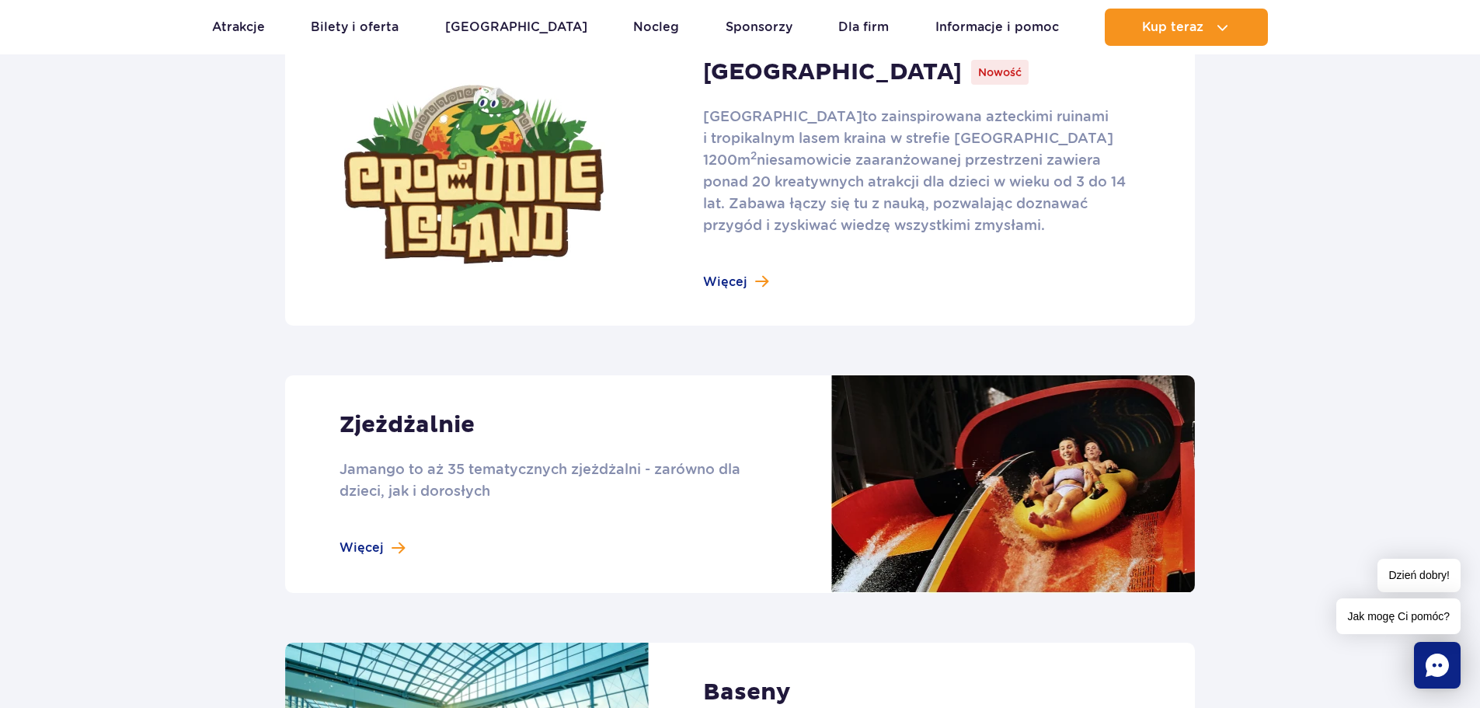
click at [850, 485] on link at bounding box center [740, 483] width 910 height 217
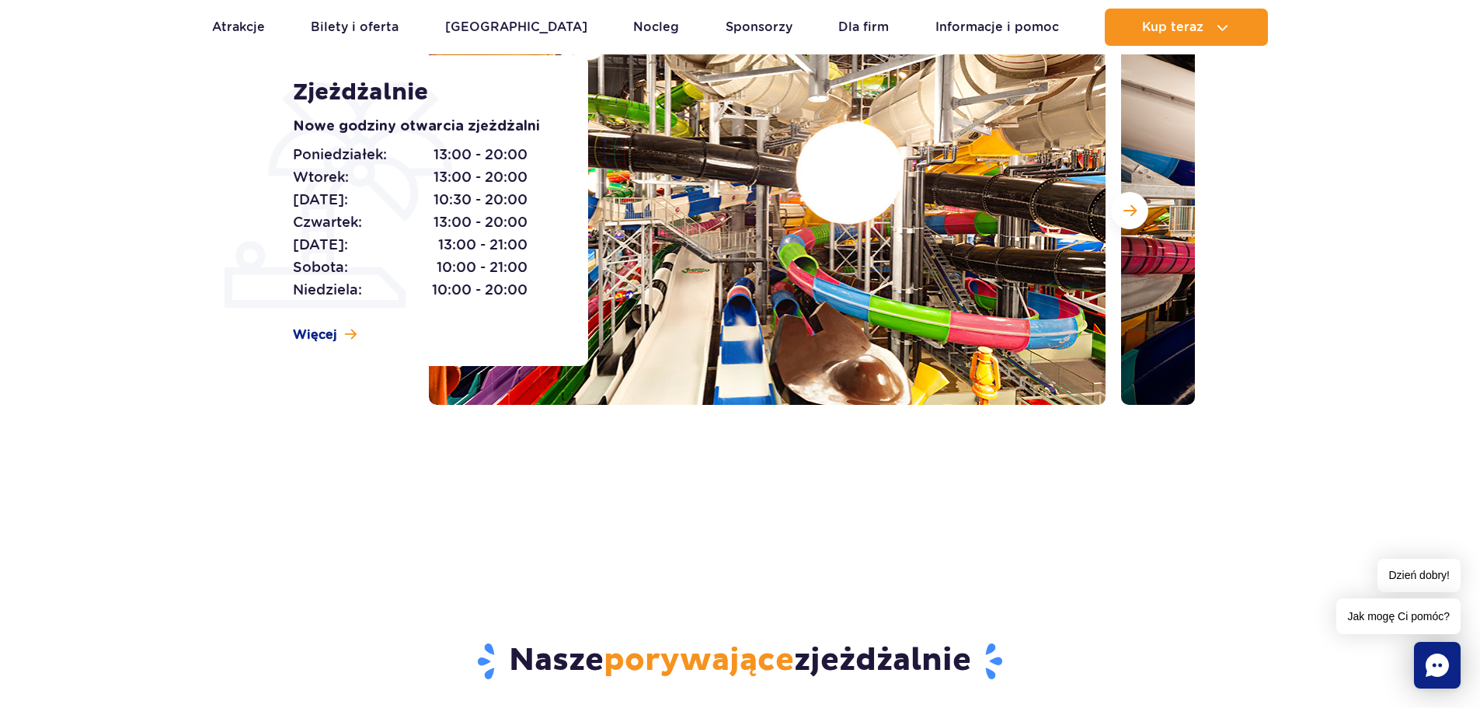
scroll to position [155, 0]
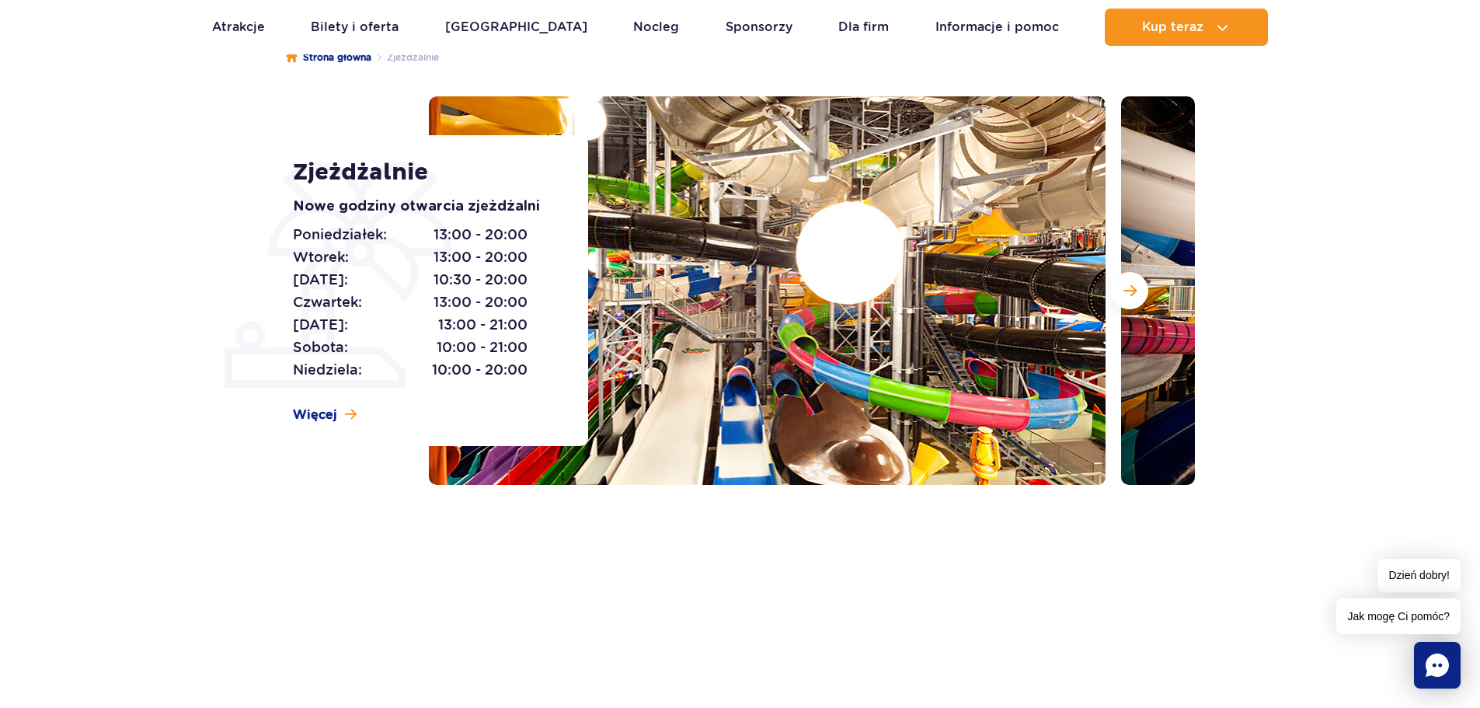
click at [1148, 288] on img at bounding box center [1459, 290] width 676 height 388
click at [1135, 286] on span "Następny slajd" at bounding box center [1129, 290] width 13 height 14
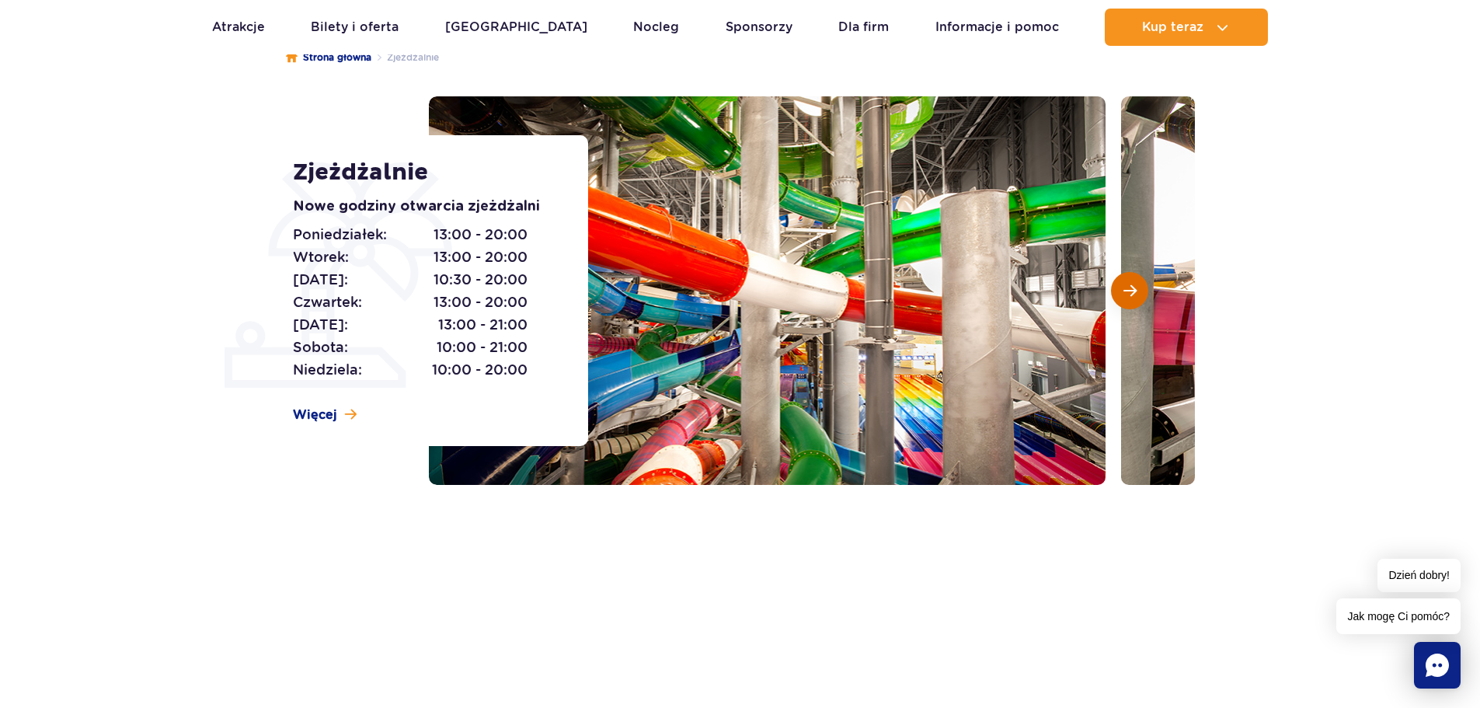
click at [1135, 286] on span "Następny slajd" at bounding box center [1129, 290] width 13 height 14
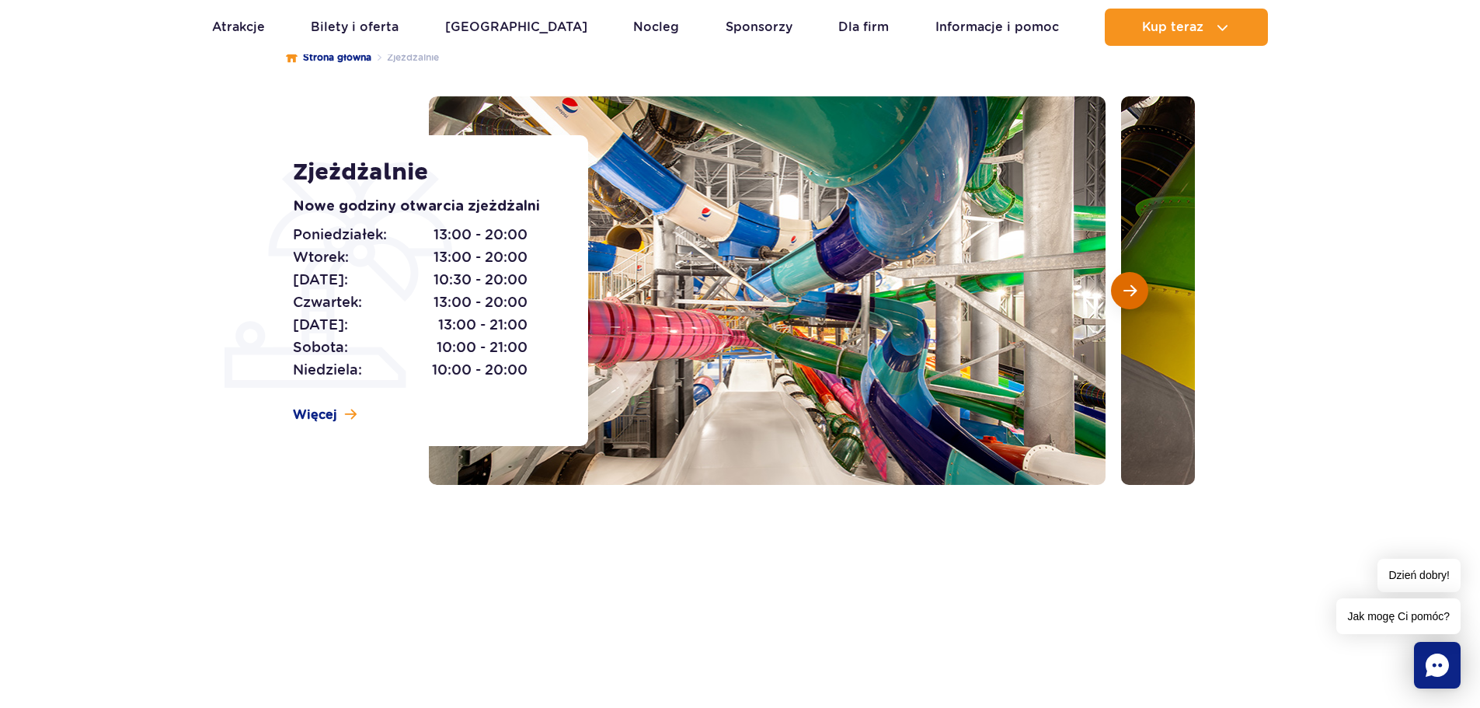
click at [1134, 286] on span "Następny slajd" at bounding box center [1129, 290] width 13 height 14
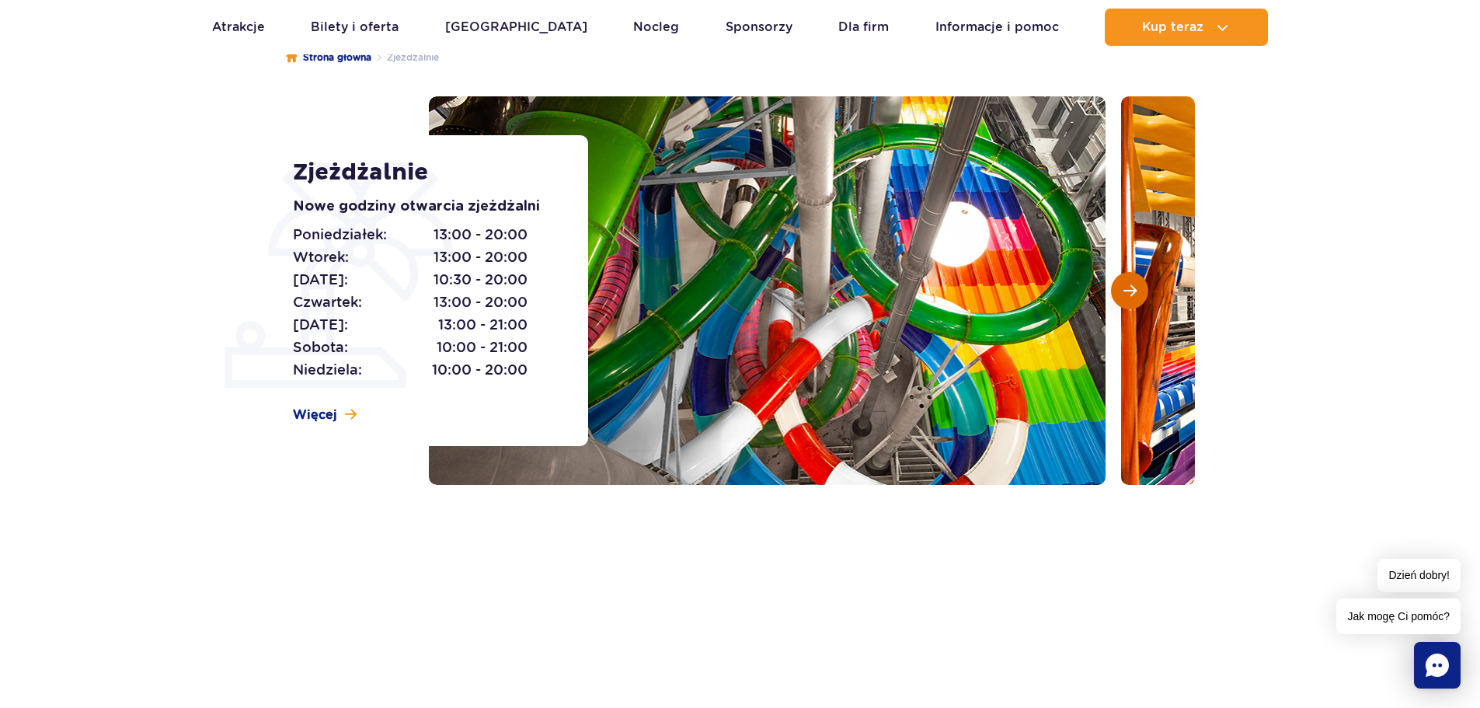
click at [1134, 286] on span "Następny slajd" at bounding box center [1129, 290] width 13 height 14
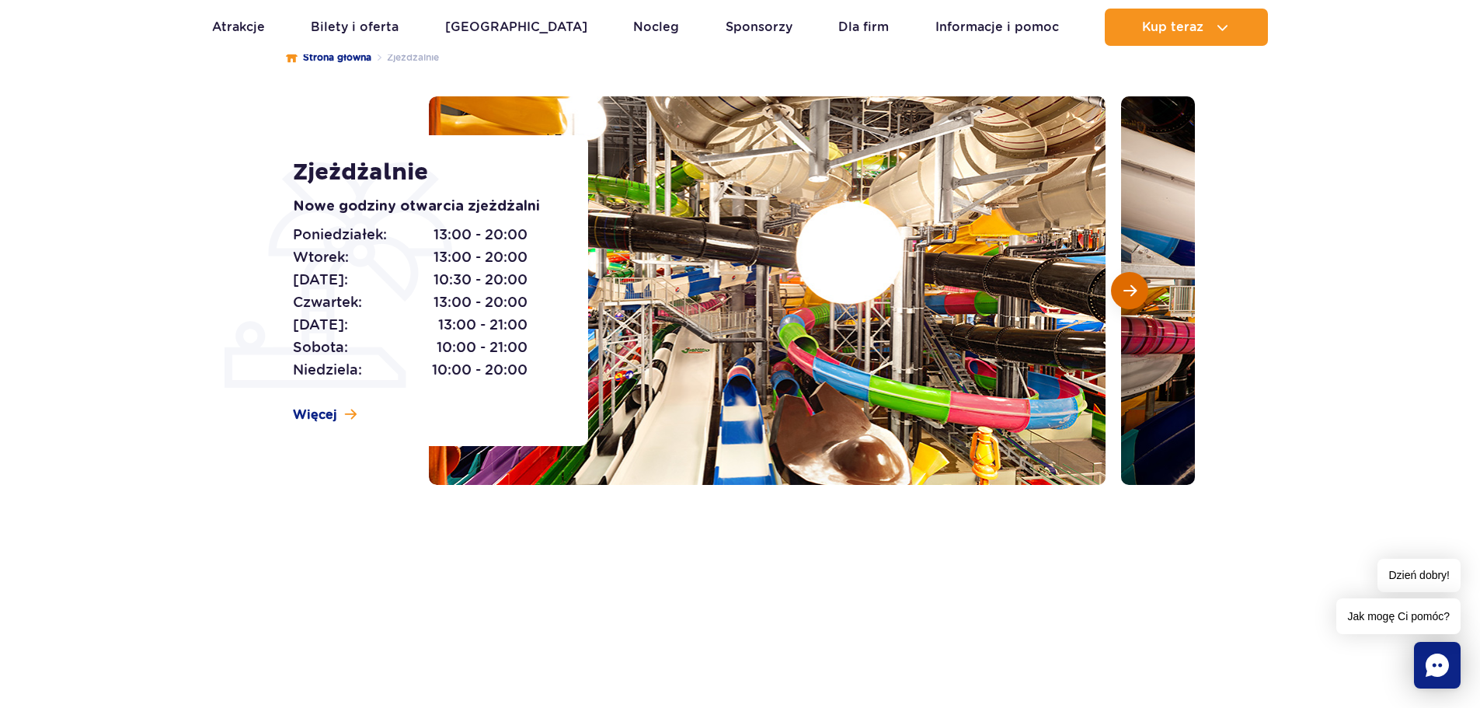
click at [1134, 286] on span "Następny slajd" at bounding box center [1129, 290] width 13 height 14
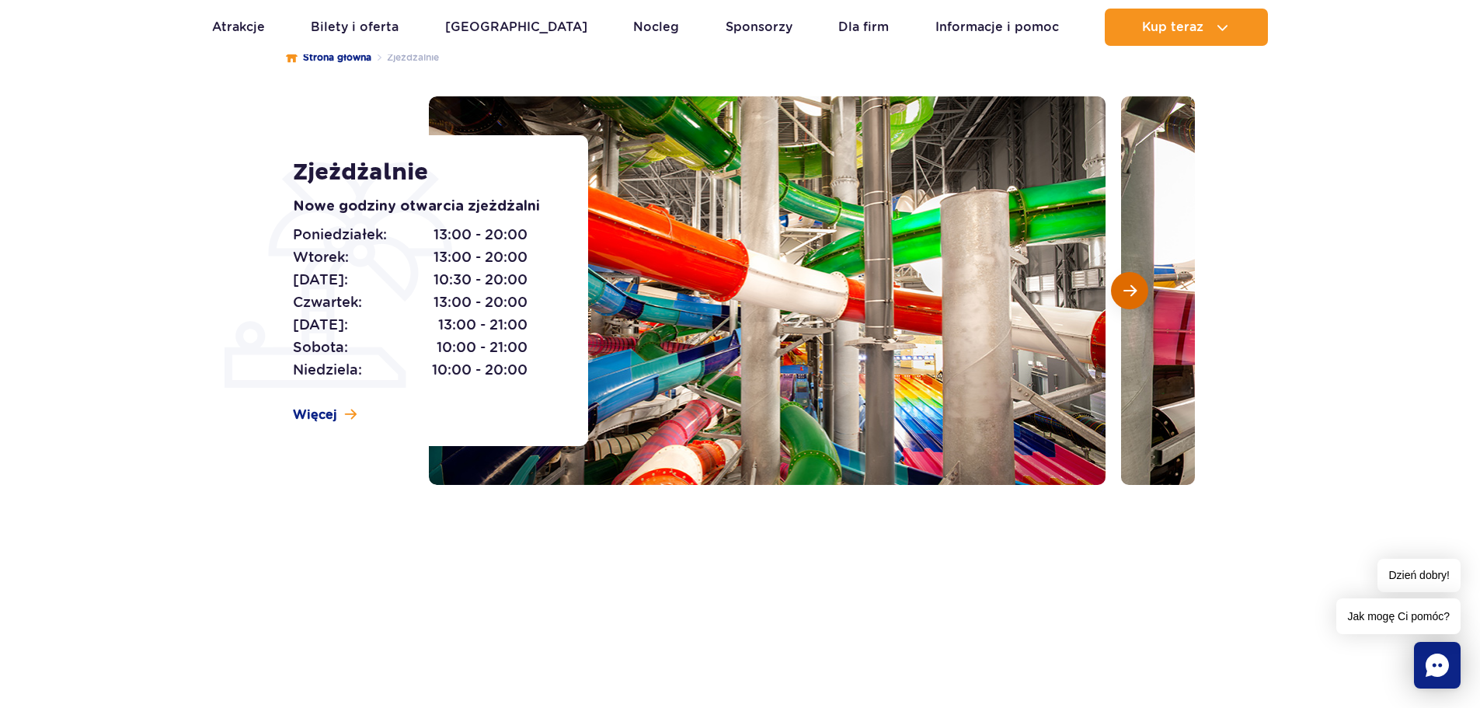
click at [1134, 286] on span "Następny slajd" at bounding box center [1129, 290] width 13 height 14
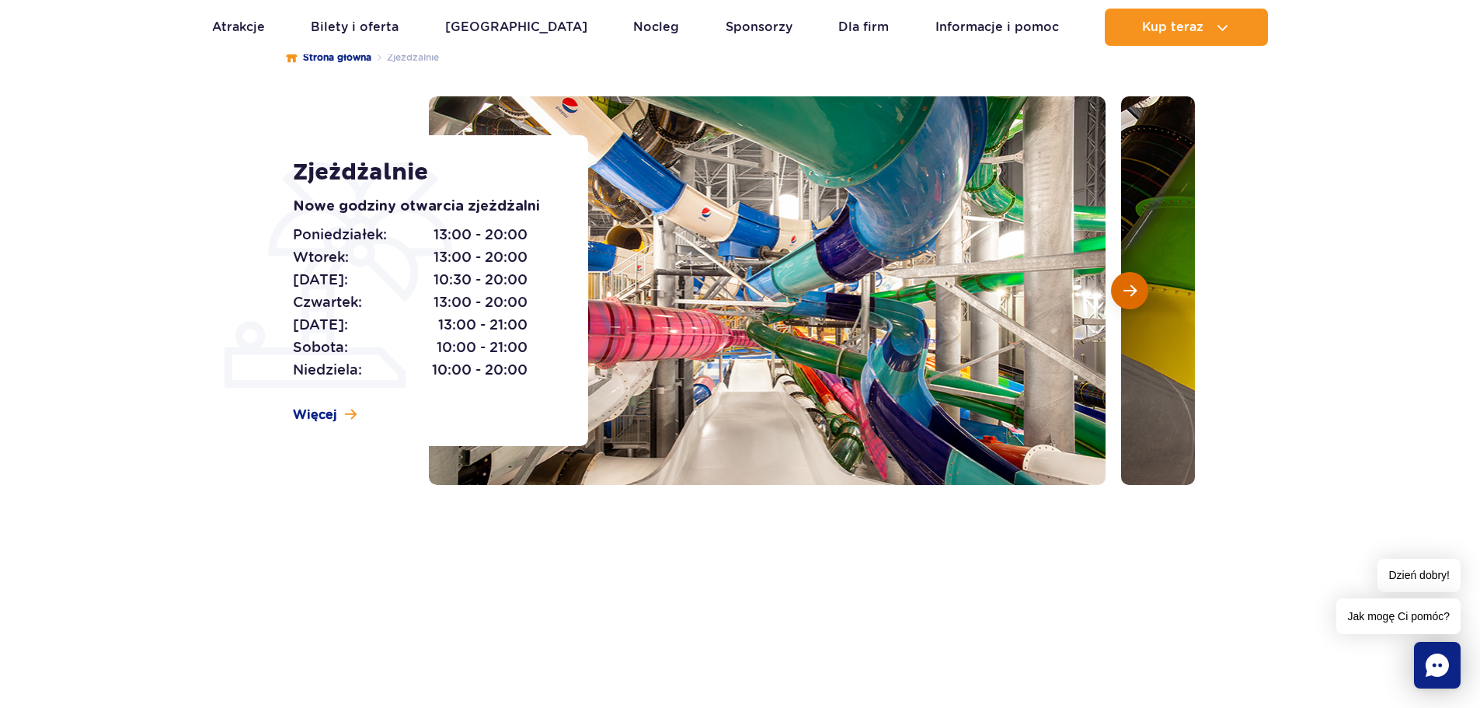
click at [1134, 286] on span "Następny slajd" at bounding box center [1129, 290] width 13 height 14
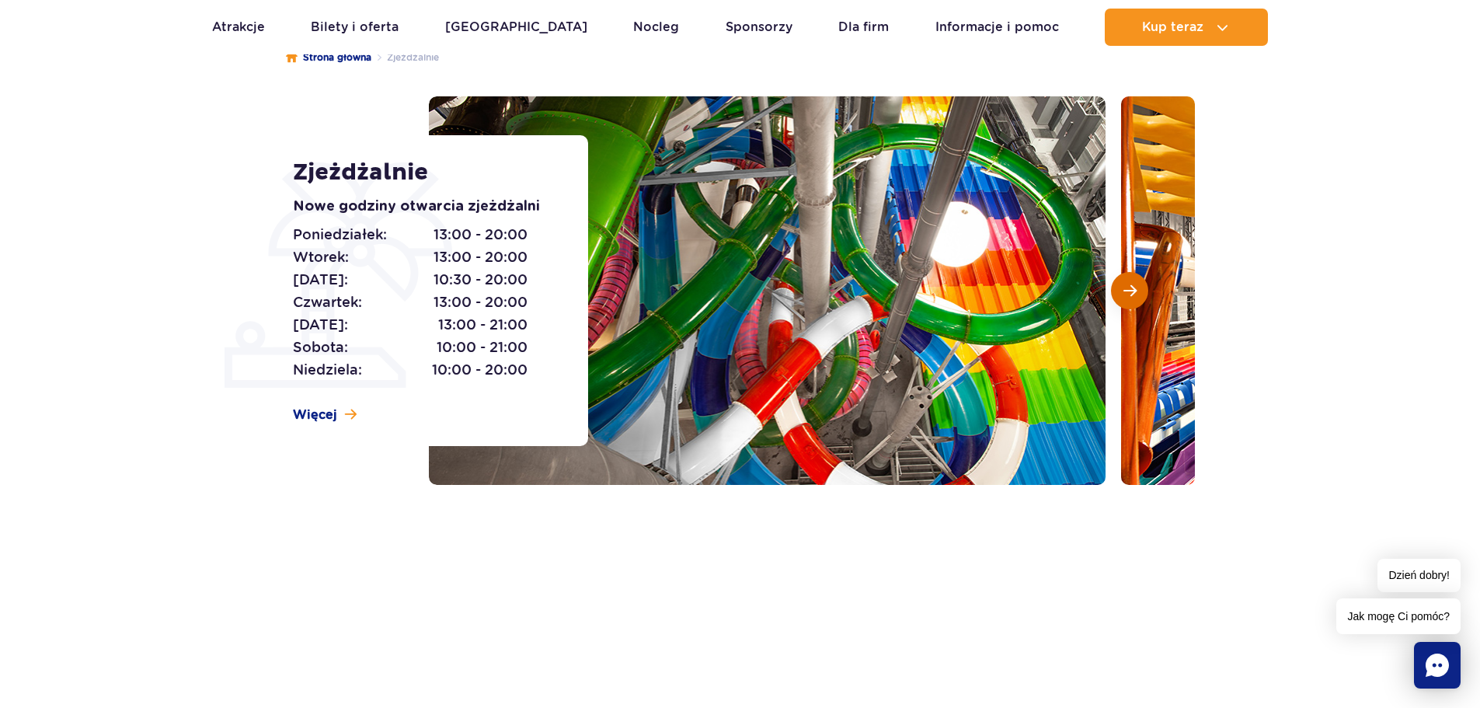
click at [1134, 286] on span "Następny slajd" at bounding box center [1129, 290] width 13 height 14
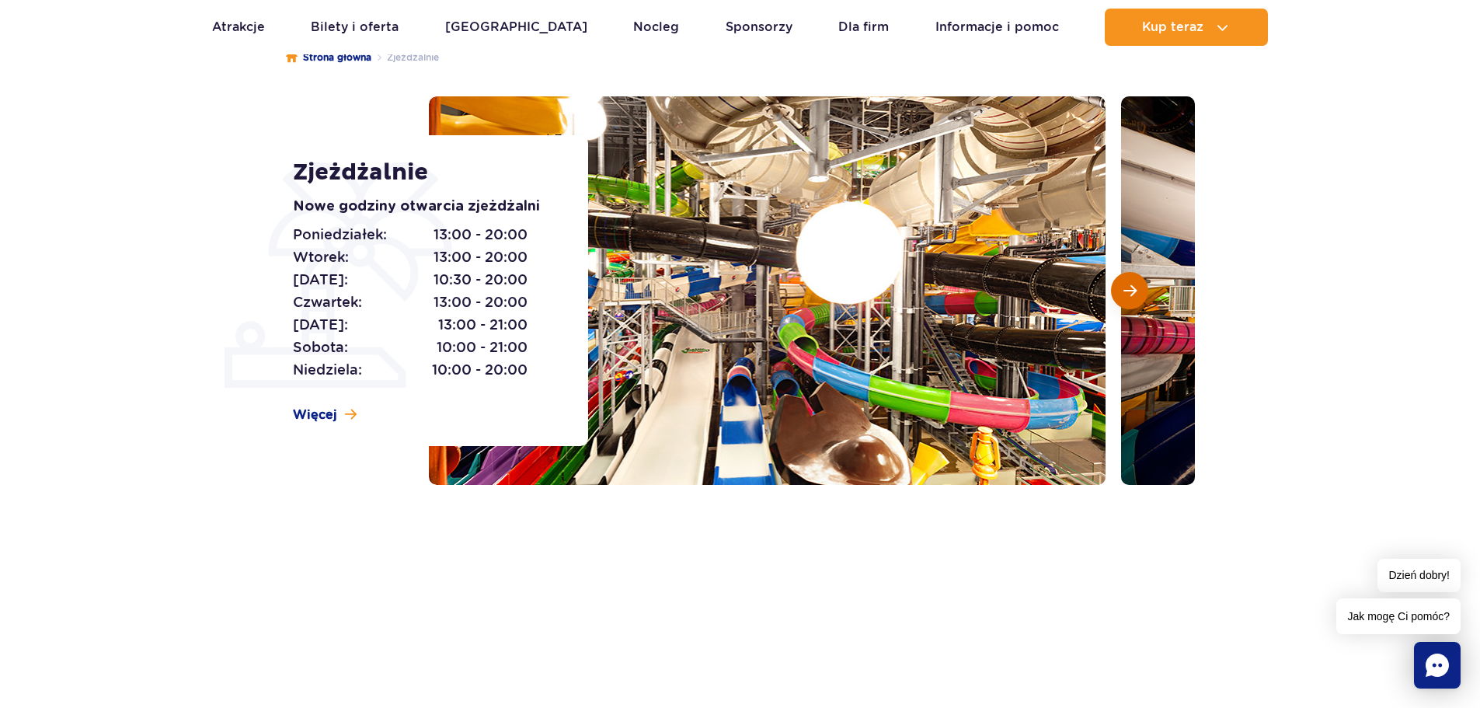
click at [1134, 286] on span "Następny slajd" at bounding box center [1129, 290] width 13 height 14
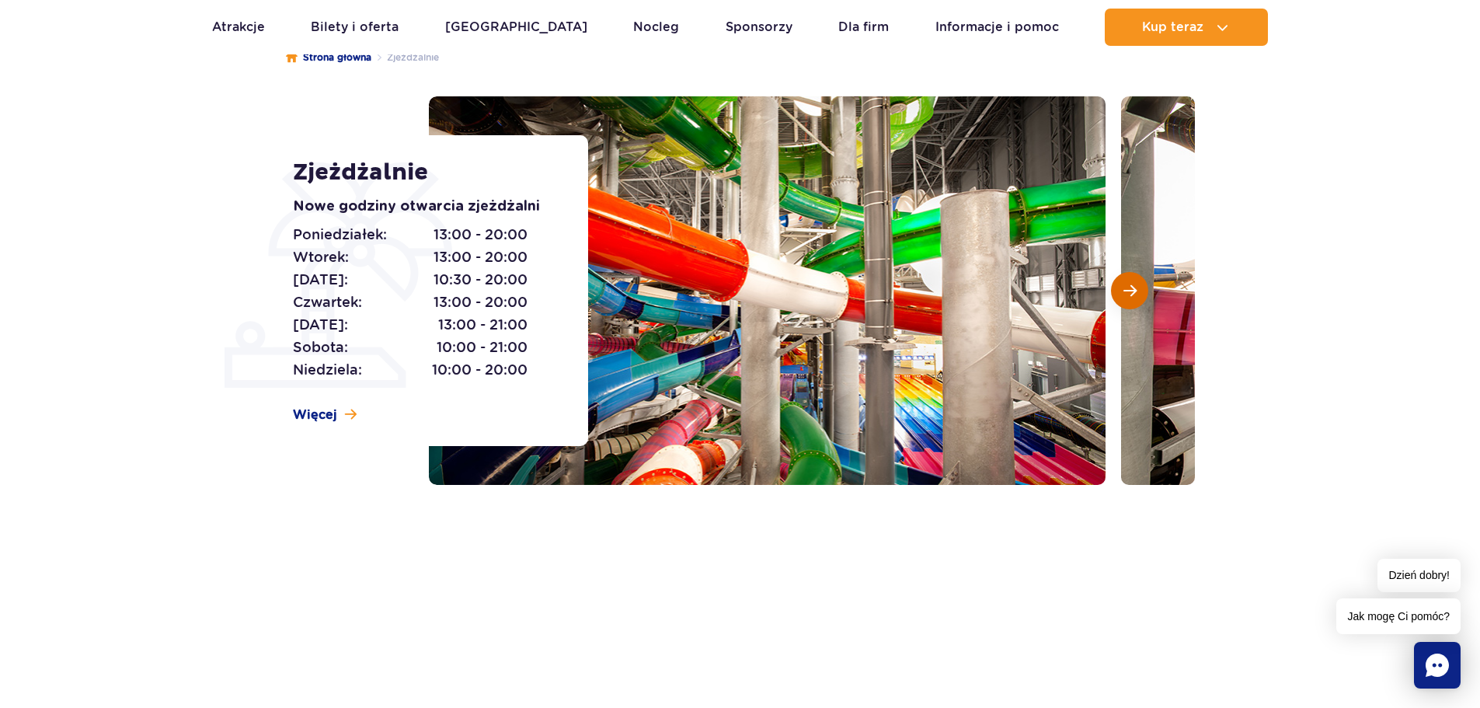
click at [1134, 286] on span "Następny slajd" at bounding box center [1129, 290] width 13 height 14
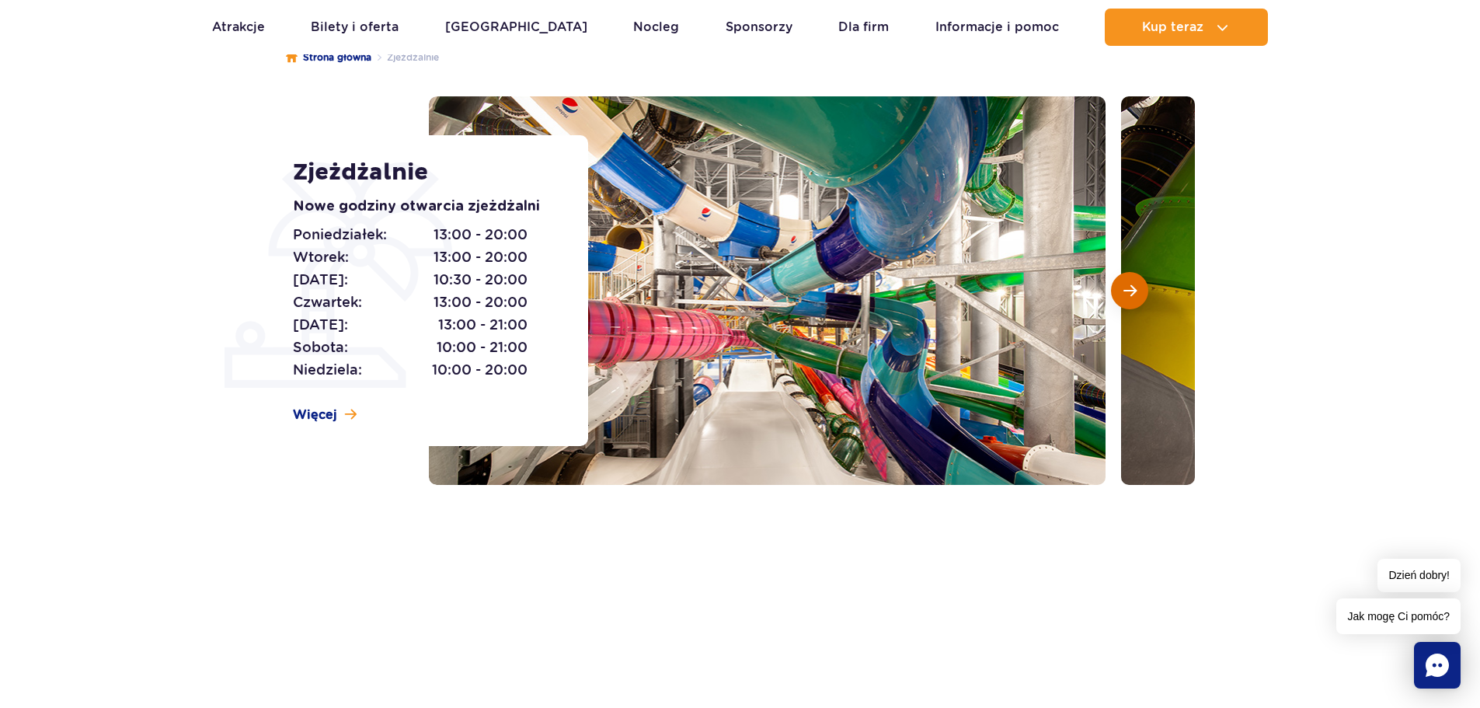
click at [1134, 286] on span "Następny slajd" at bounding box center [1129, 290] width 13 height 14
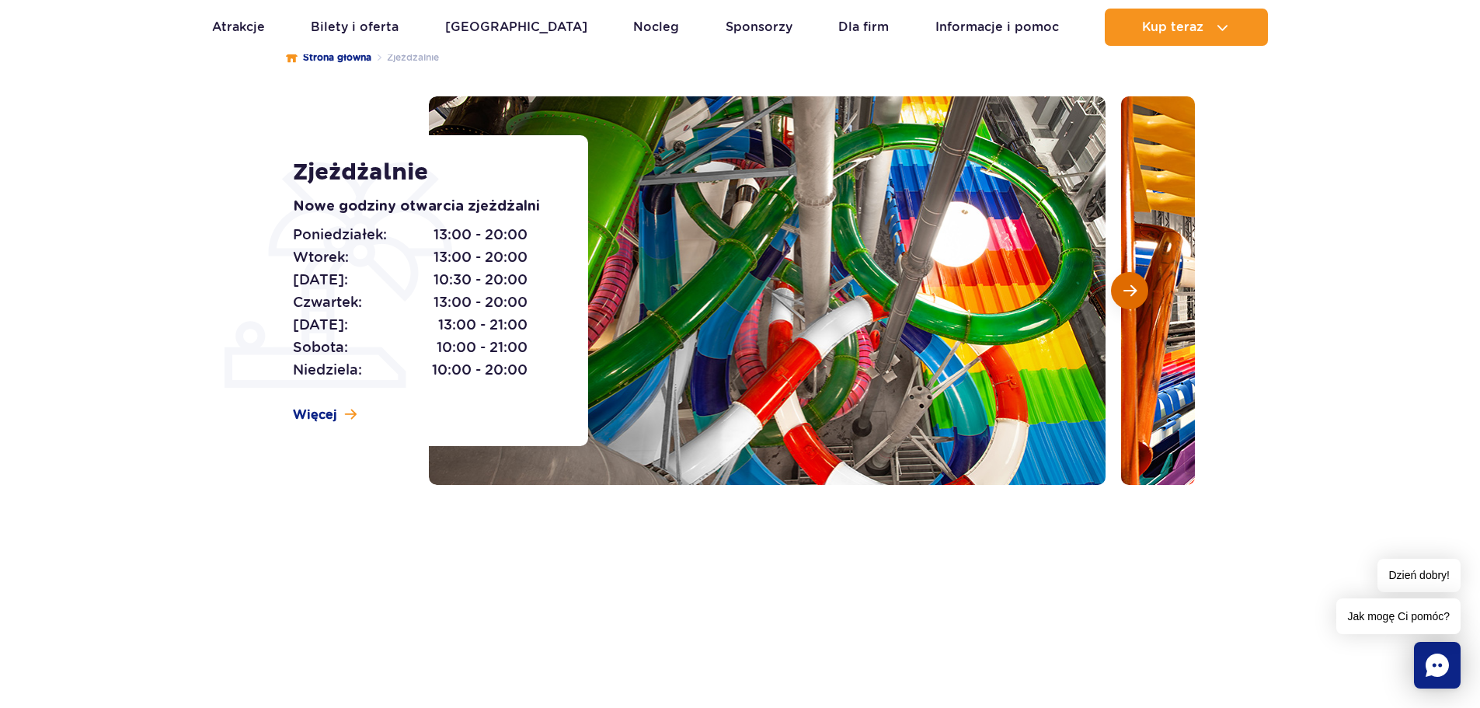
click at [1134, 286] on span "Następny slajd" at bounding box center [1129, 290] width 13 height 14
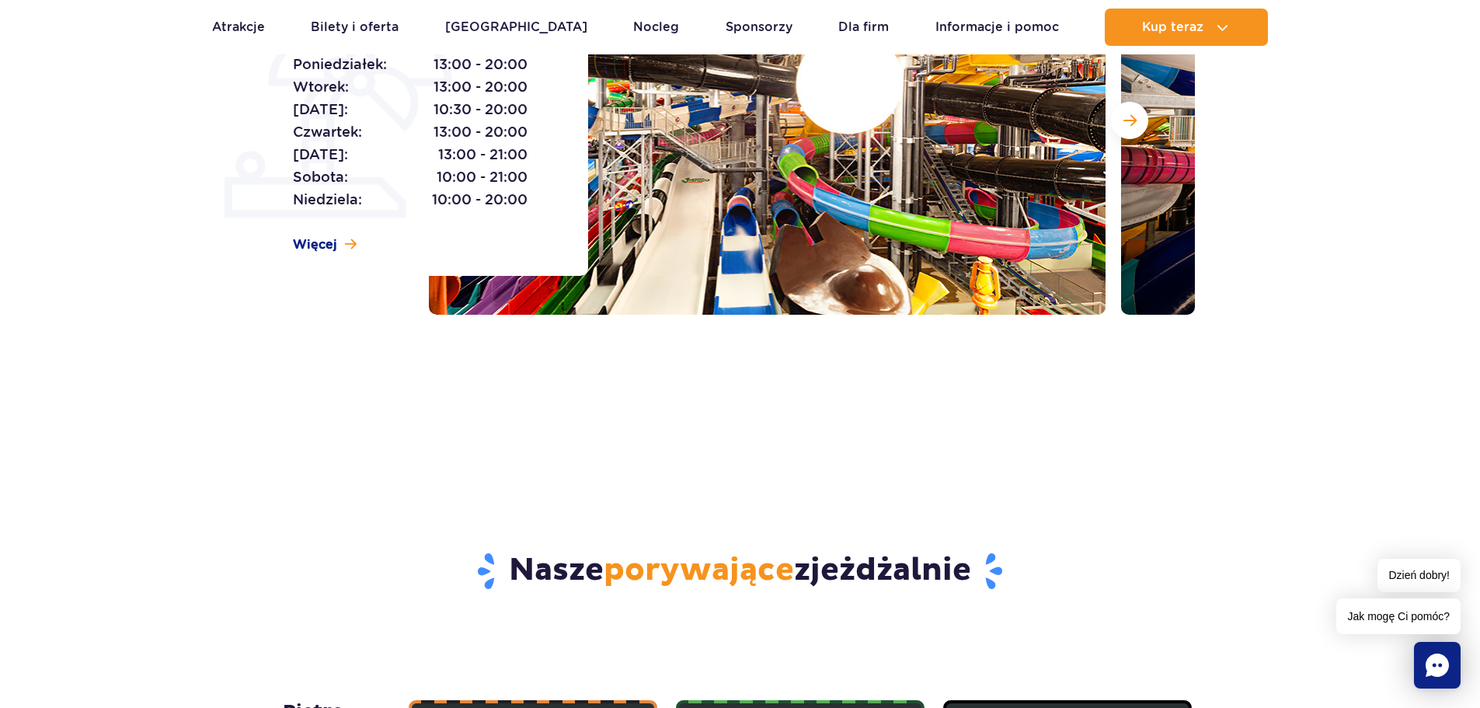
scroll to position [0, 0]
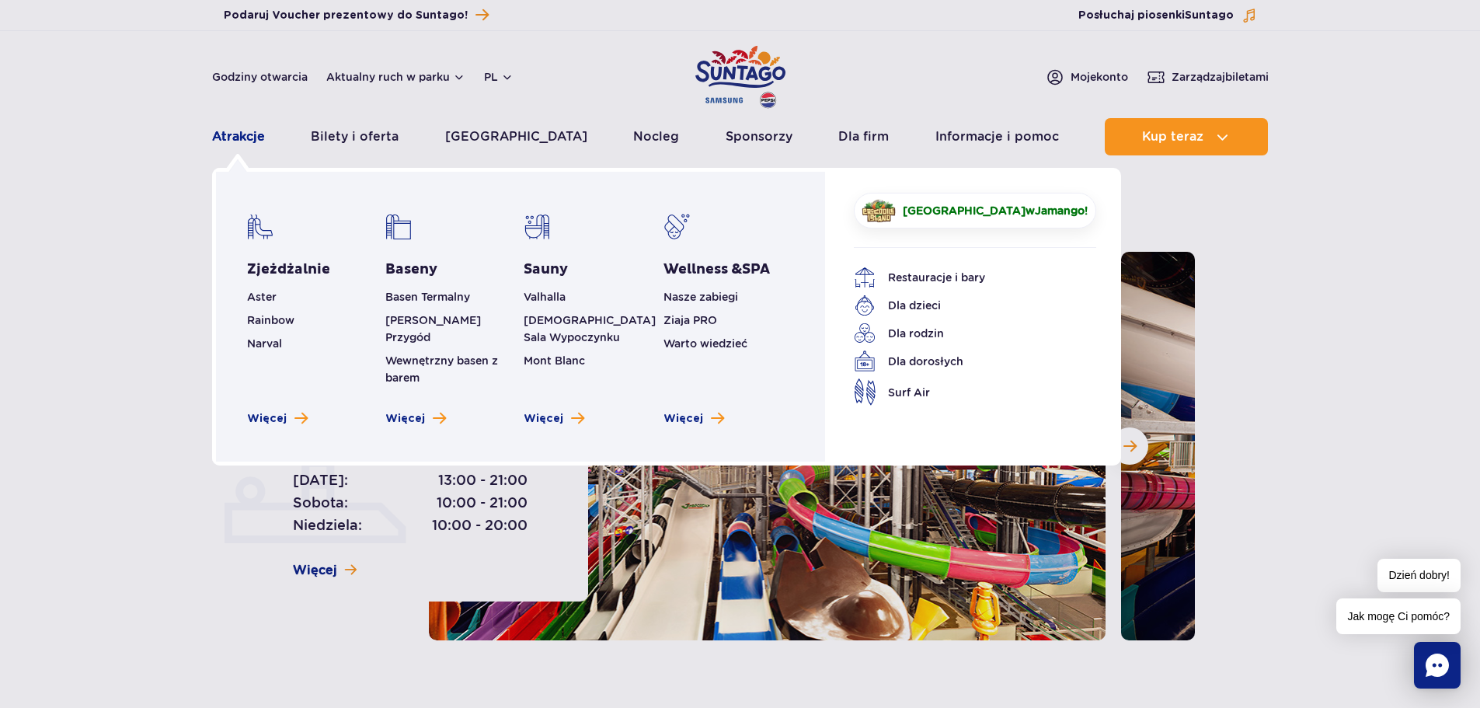
click at [243, 139] on link "Atrakcje" at bounding box center [238, 136] width 53 height 37
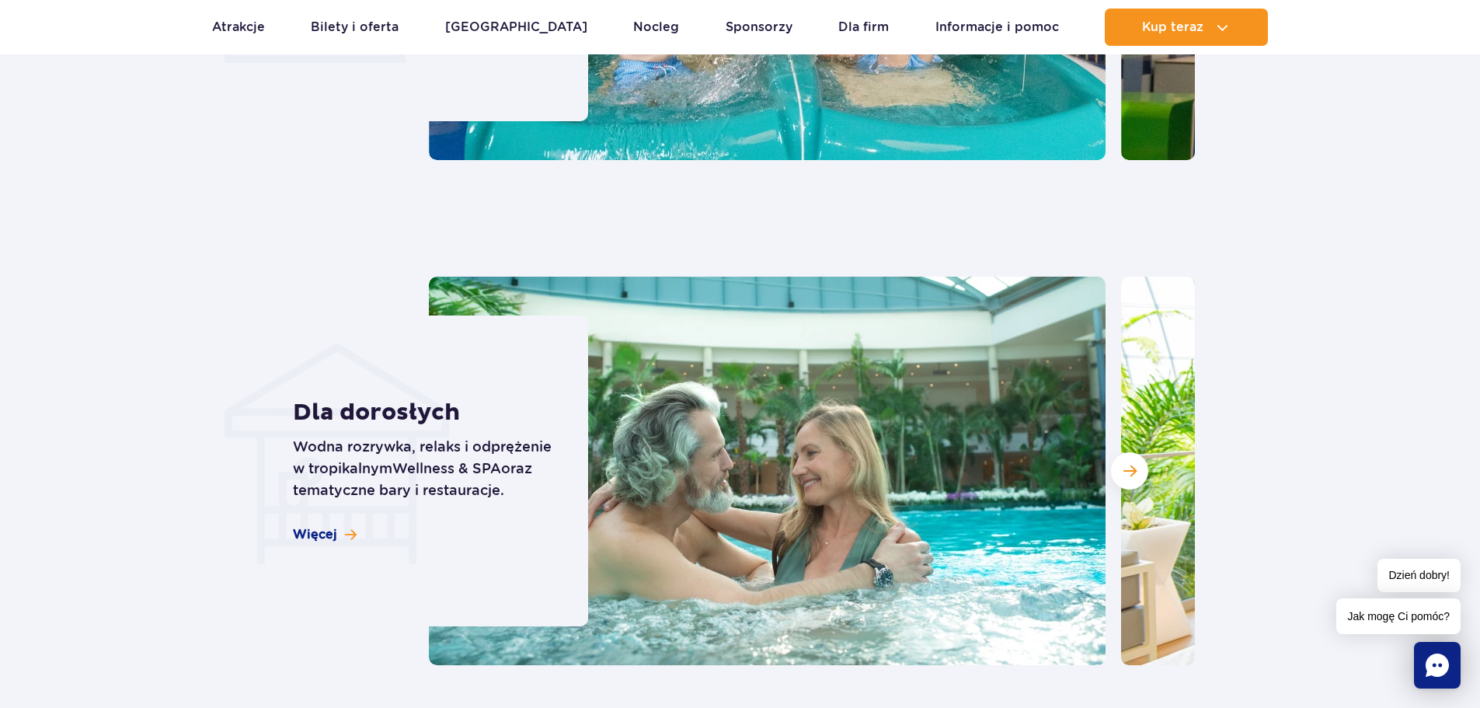
scroll to position [1087, 0]
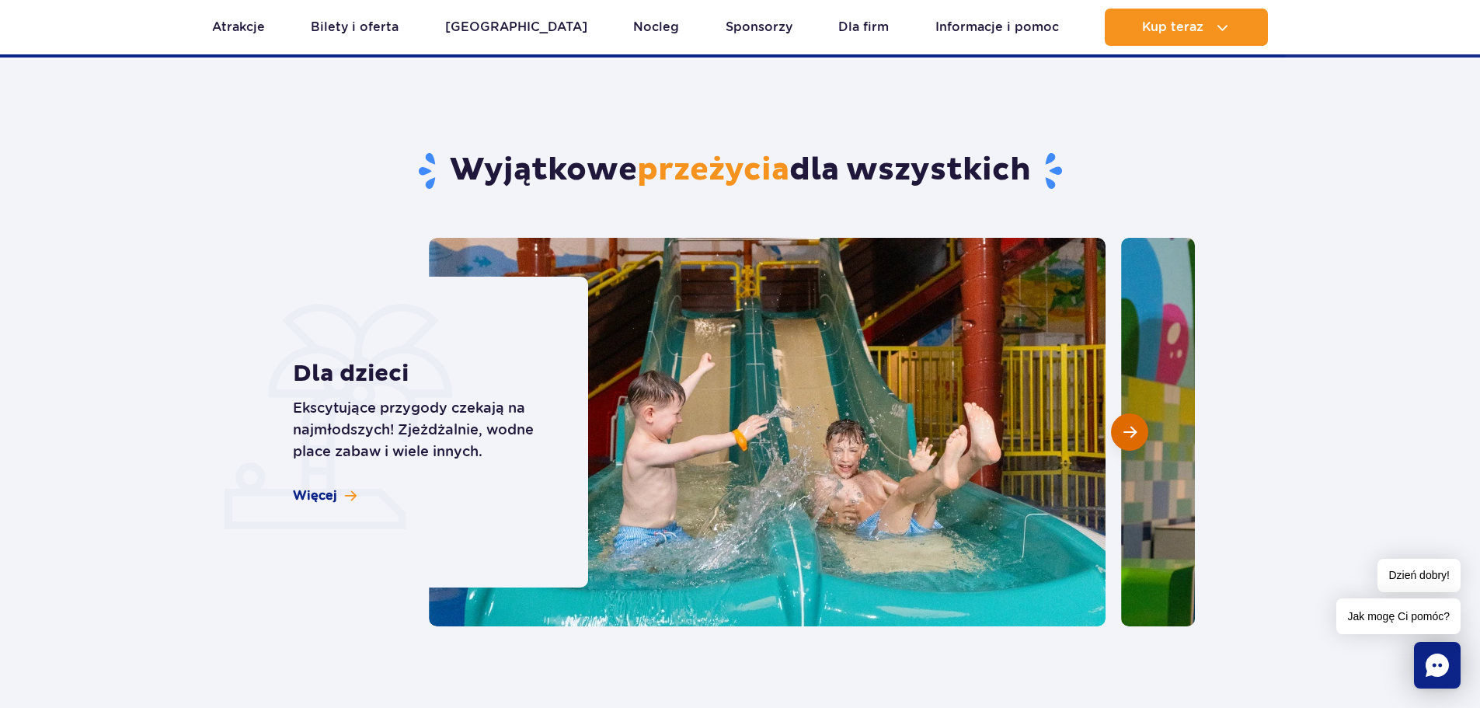
click at [1135, 425] on span "Następny slajd" at bounding box center [1129, 432] width 13 height 14
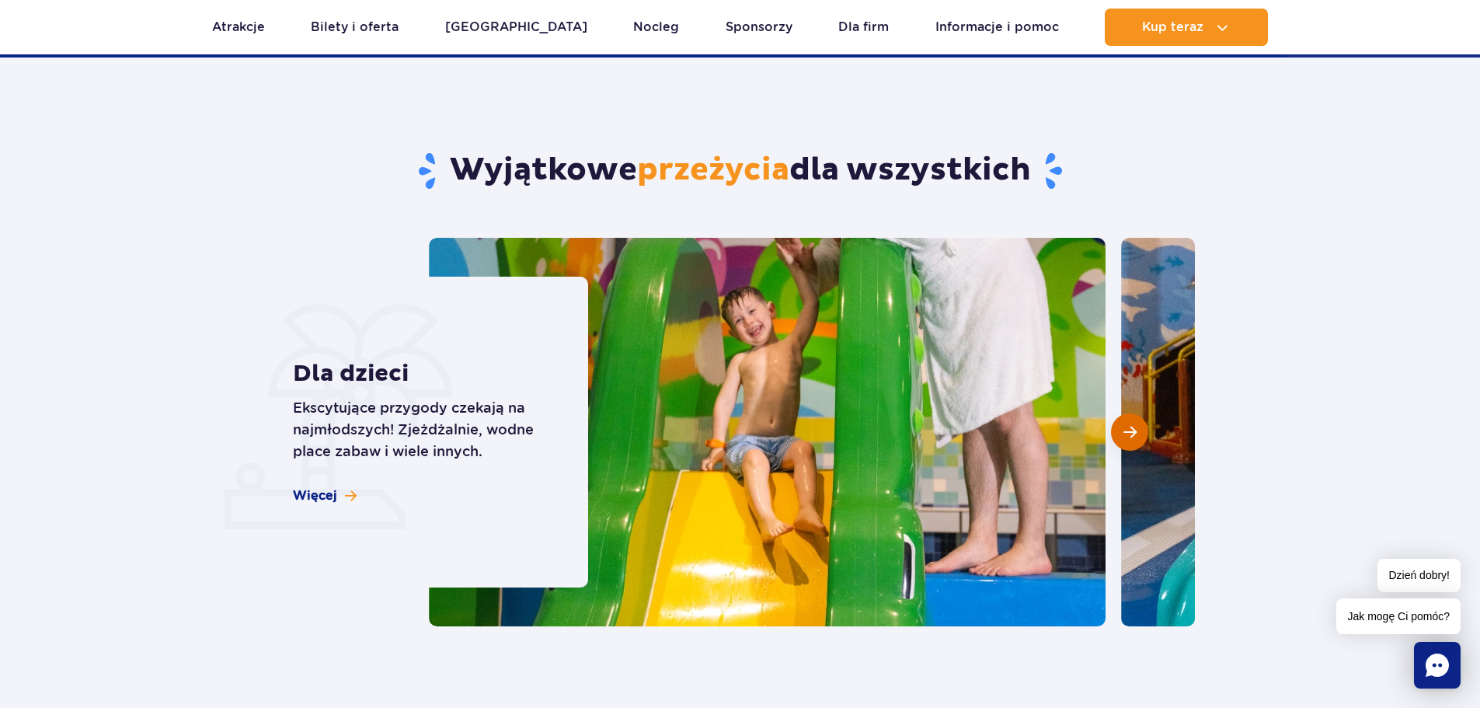
click at [1135, 425] on span "Następny slajd" at bounding box center [1129, 432] width 13 height 14
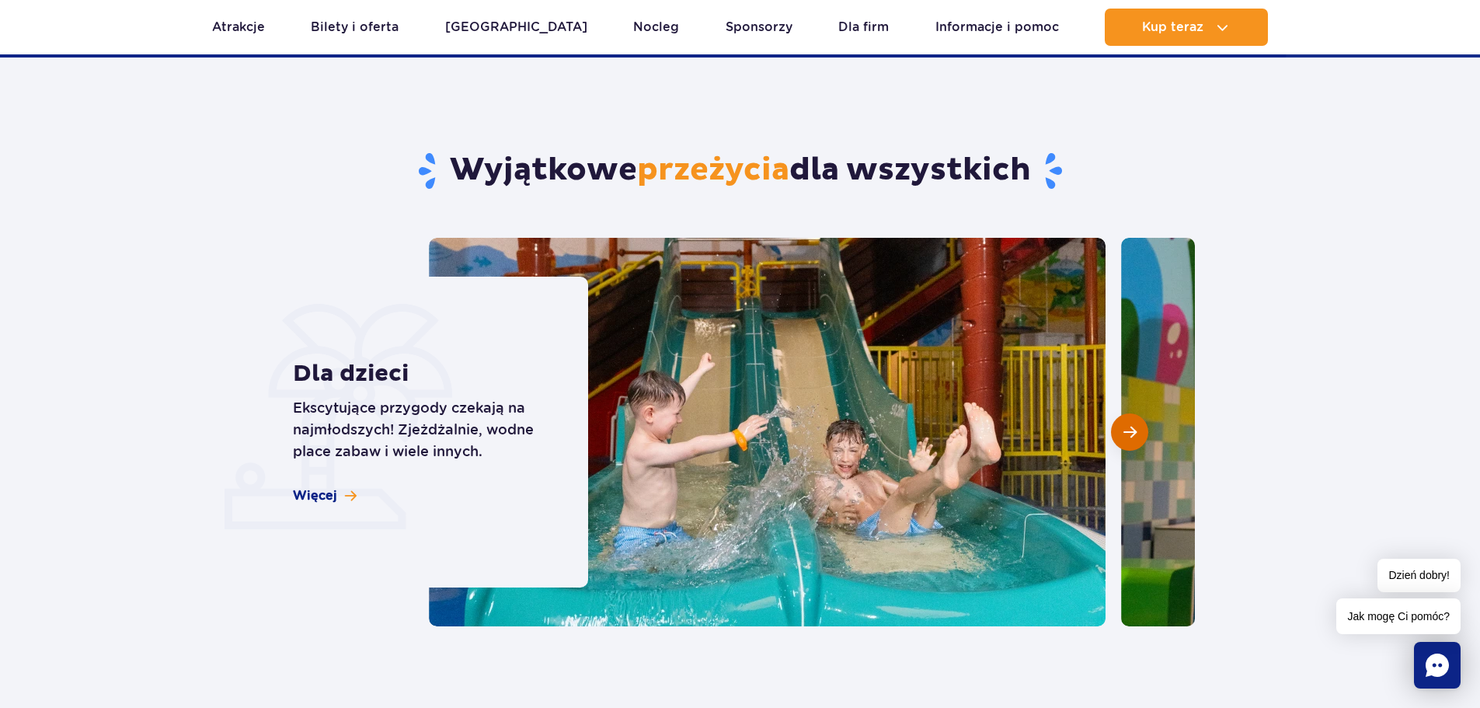
click at [1135, 425] on span "Następny slajd" at bounding box center [1129, 432] width 13 height 14
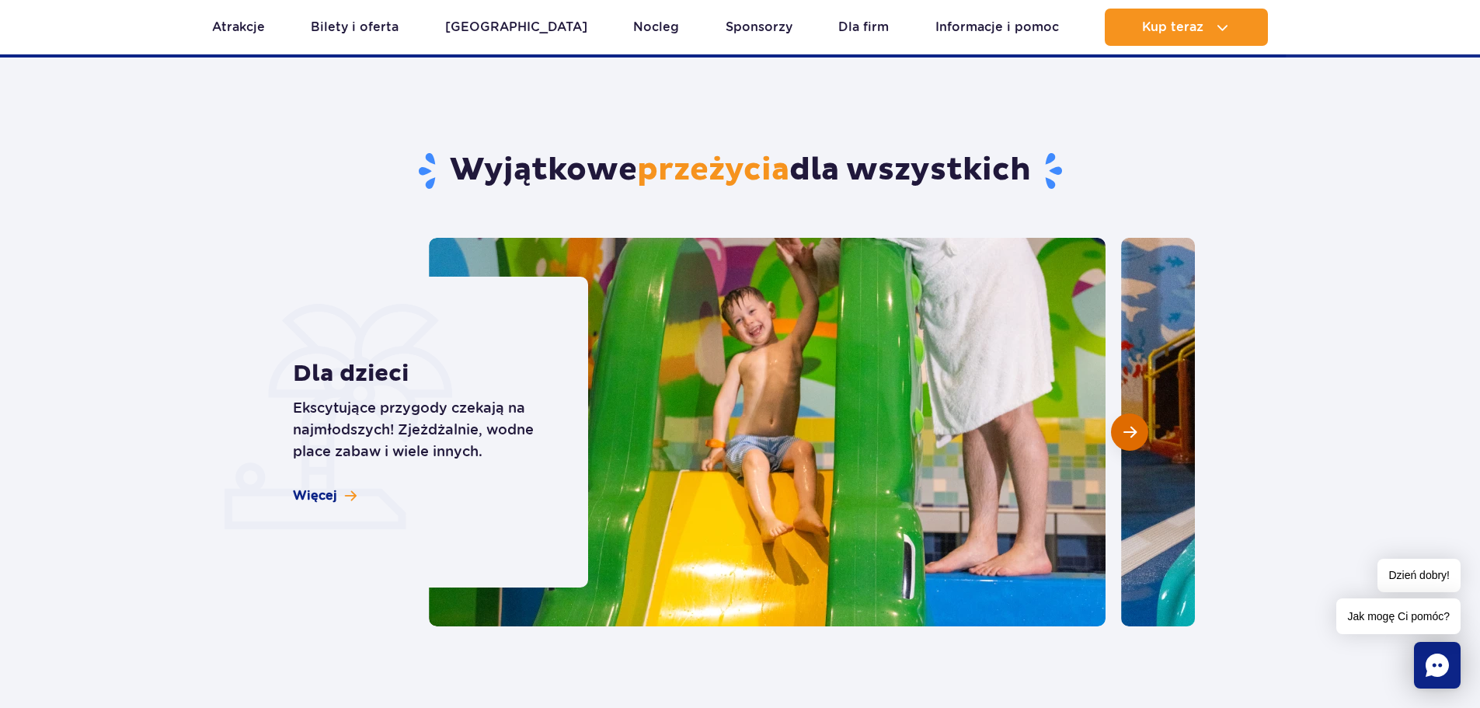
click at [1135, 425] on span "Następny slajd" at bounding box center [1129, 432] width 13 height 14
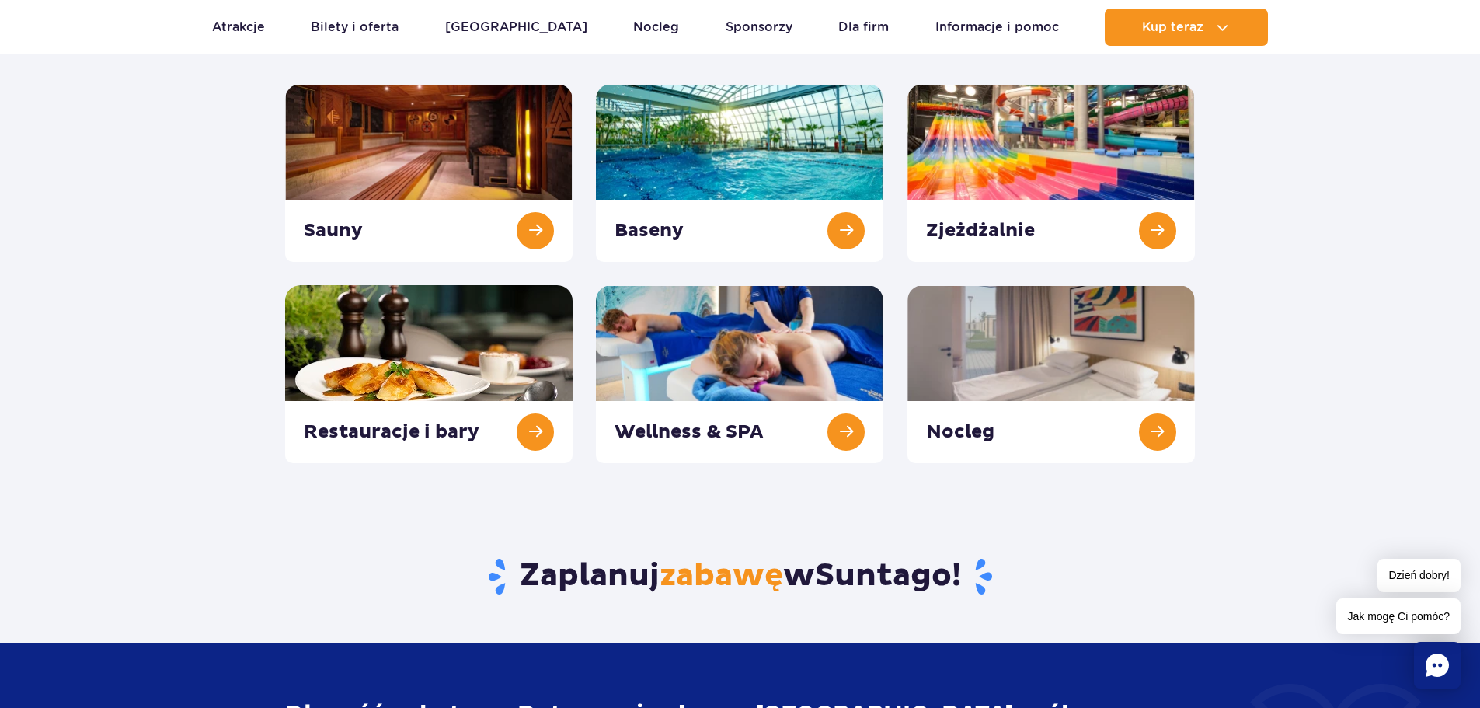
scroll to position [0, 0]
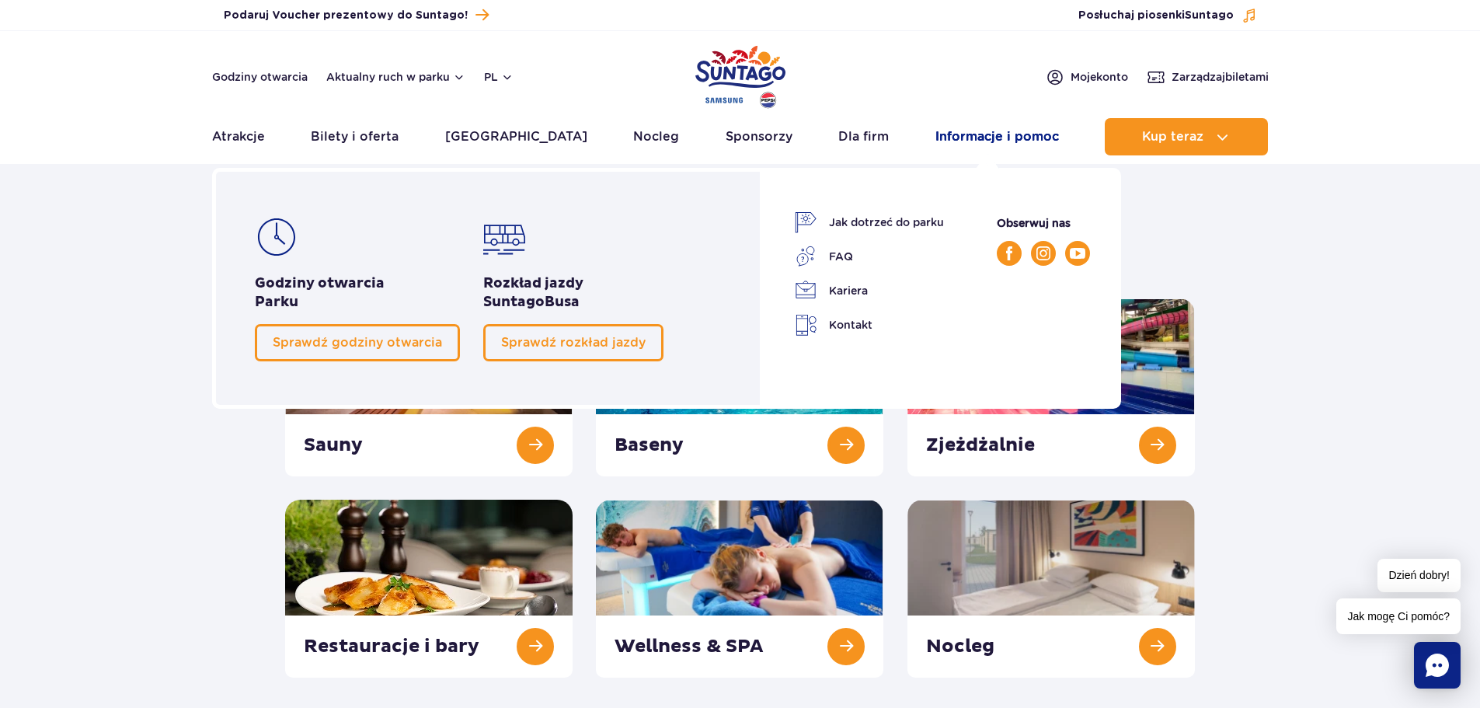
click at [1003, 135] on link "Informacje i pomoc" at bounding box center [996, 136] width 123 height 37
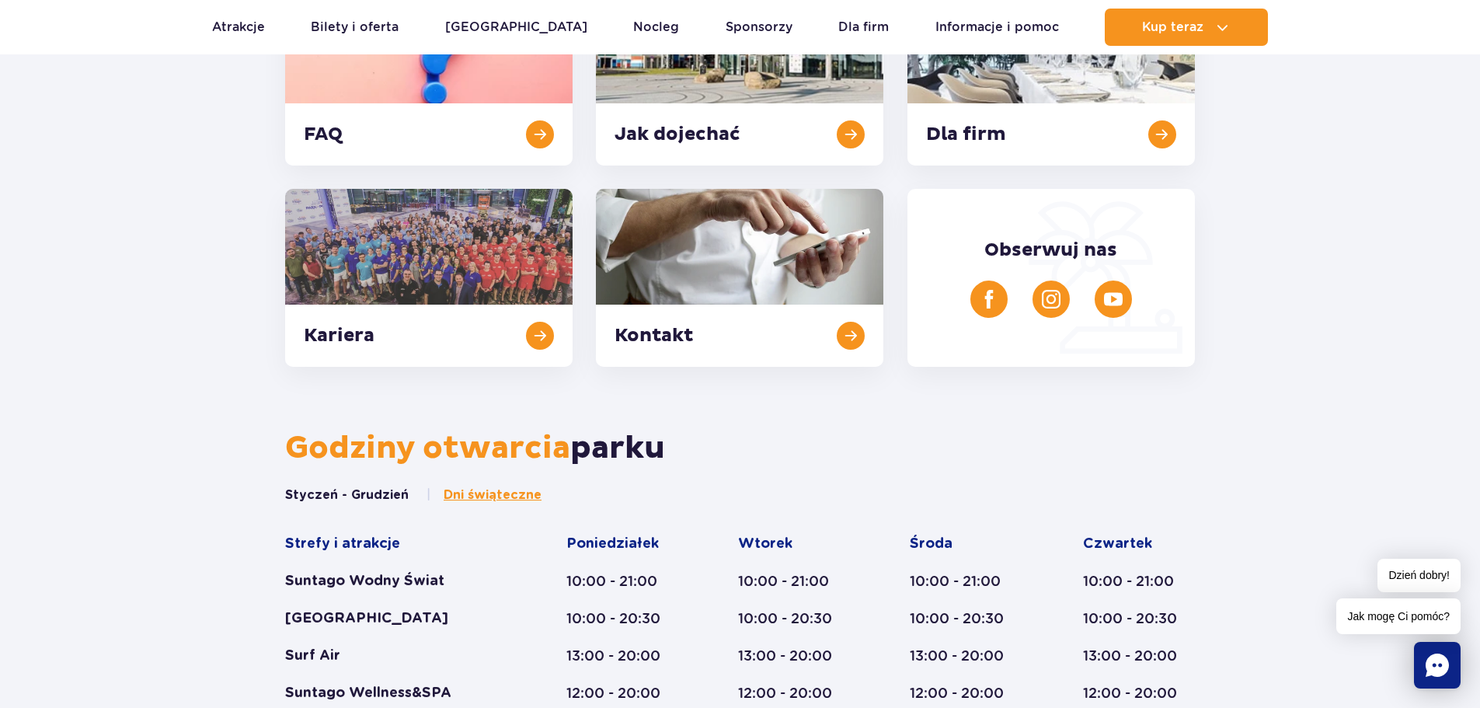
scroll to position [544, 0]
